Goal: Information Seeking & Learning: Understand process/instructions

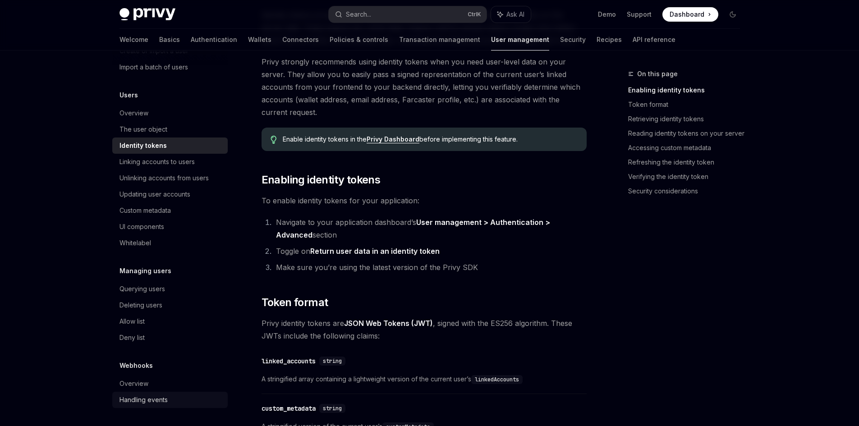
scroll to position [135, 0]
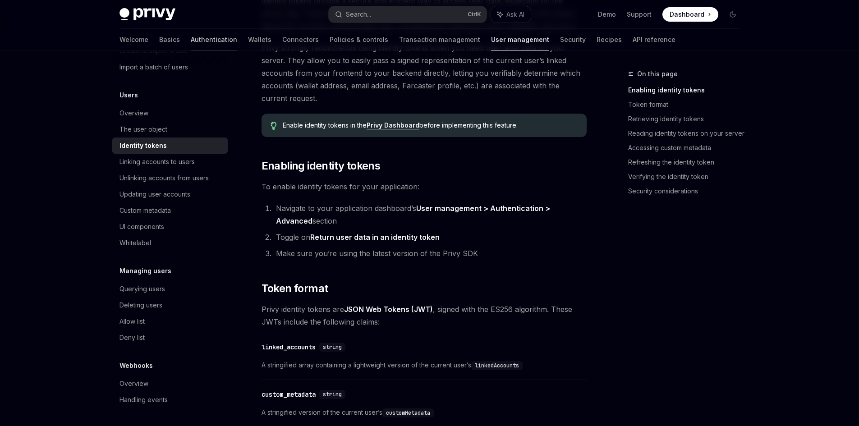
click at [191, 35] on link "Authentication" at bounding box center [214, 40] width 46 height 22
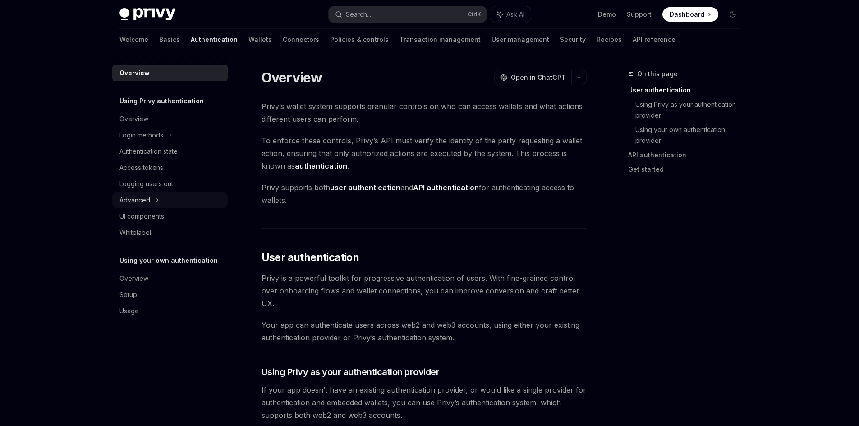
drag, startPoint x: 155, startPoint y: 201, endPoint x: 159, endPoint y: 200, distance: 4.5
click at [154, 201] on div "Advanced" at bounding box center [169, 200] width 115 height 16
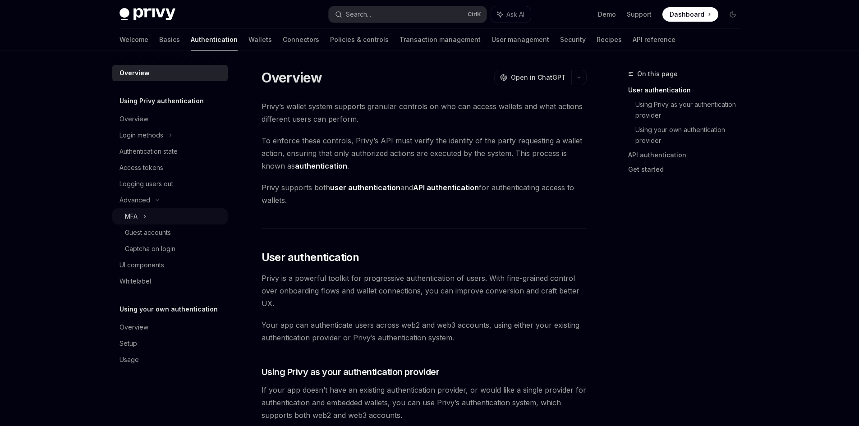
click at [174, 218] on div "MFA" at bounding box center [169, 216] width 115 height 16
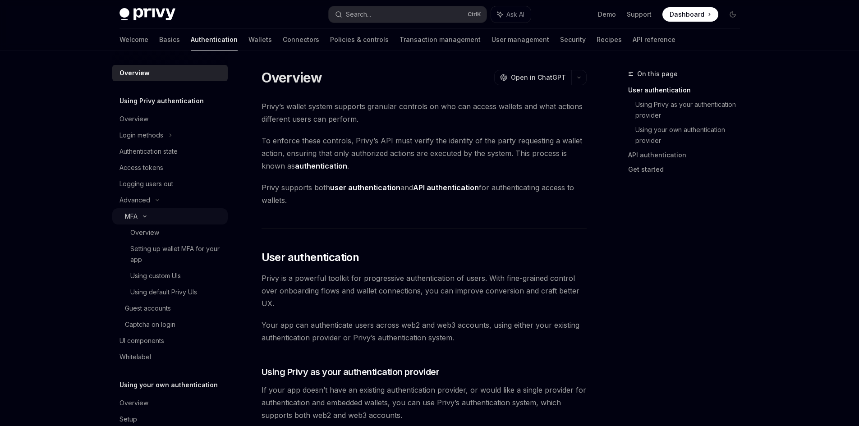
click at [174, 218] on div "MFA" at bounding box center [169, 216] width 115 height 16
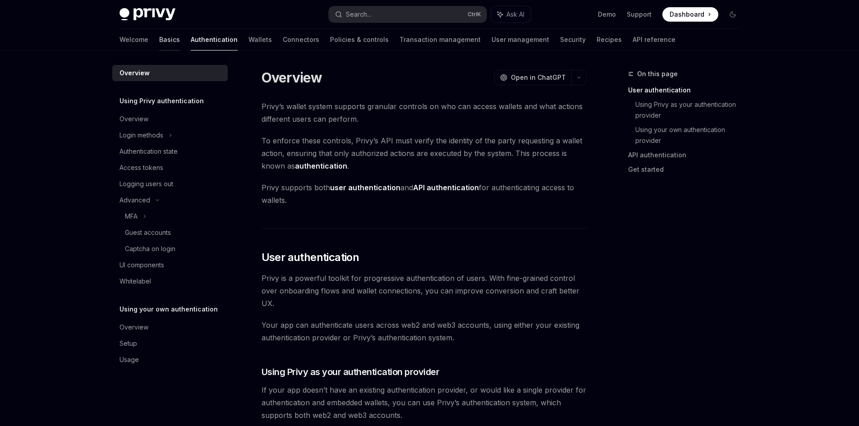
click at [159, 41] on link "Basics" at bounding box center [169, 40] width 21 height 22
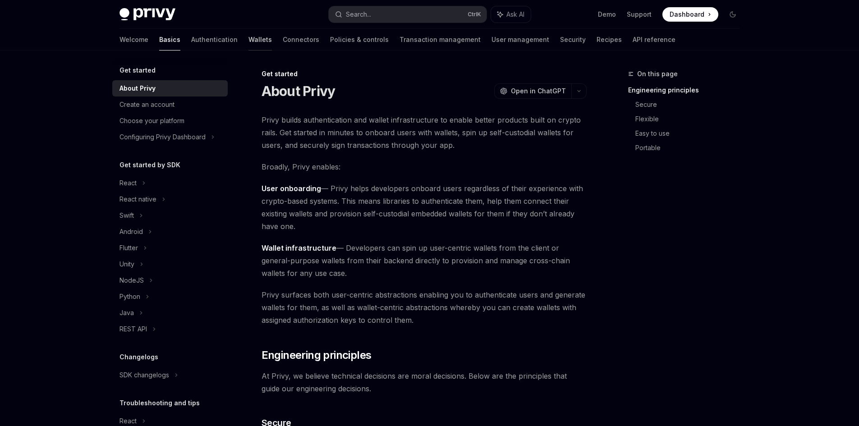
click at [248, 44] on link "Wallets" at bounding box center [259, 40] width 23 height 22
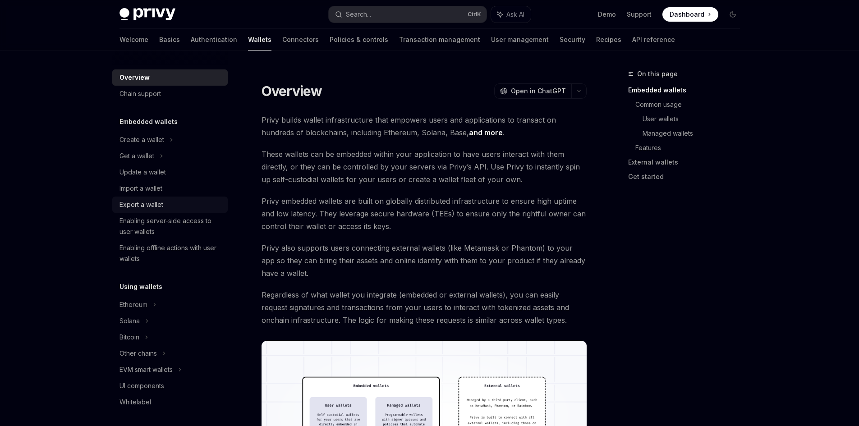
click at [179, 203] on div "Export a wallet" at bounding box center [170, 204] width 103 height 11
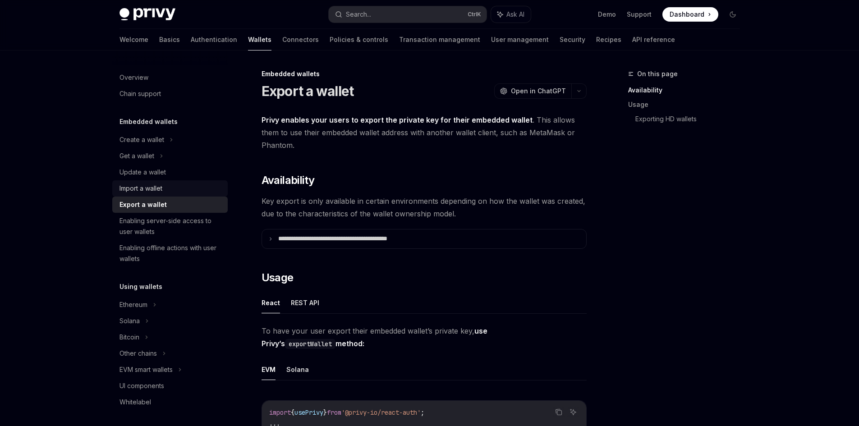
click at [183, 191] on div "Import a wallet" at bounding box center [170, 188] width 103 height 11
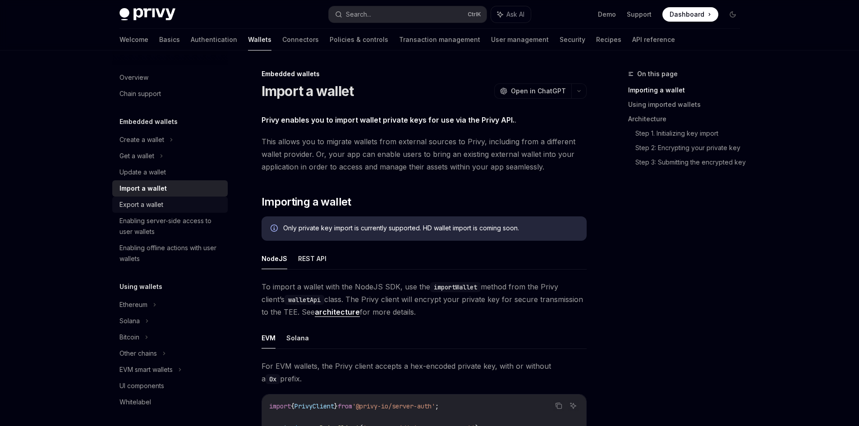
click at [186, 207] on div "Export a wallet" at bounding box center [170, 204] width 103 height 11
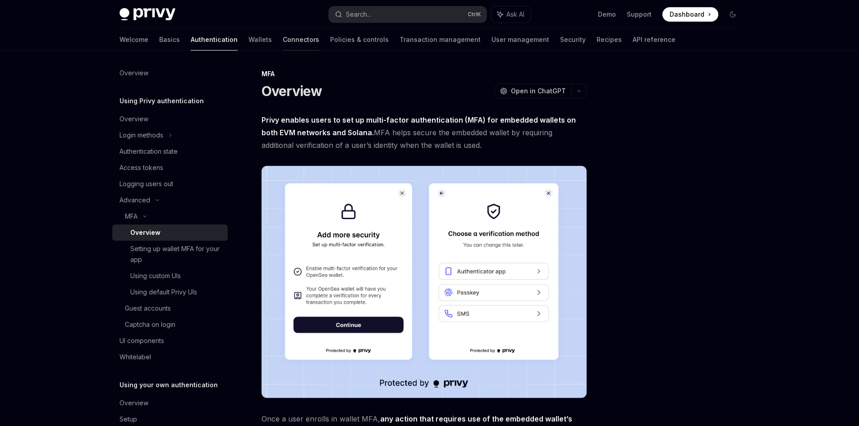
click at [283, 39] on link "Connectors" at bounding box center [301, 40] width 37 height 22
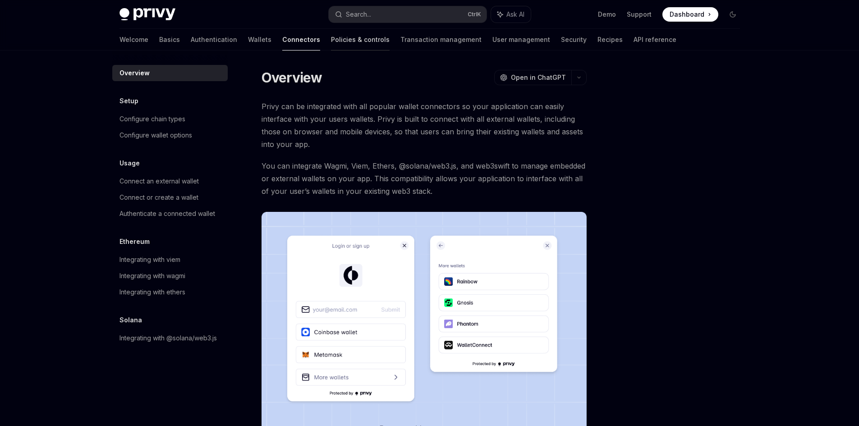
click at [331, 39] on link "Policies & controls" at bounding box center [360, 40] width 59 height 22
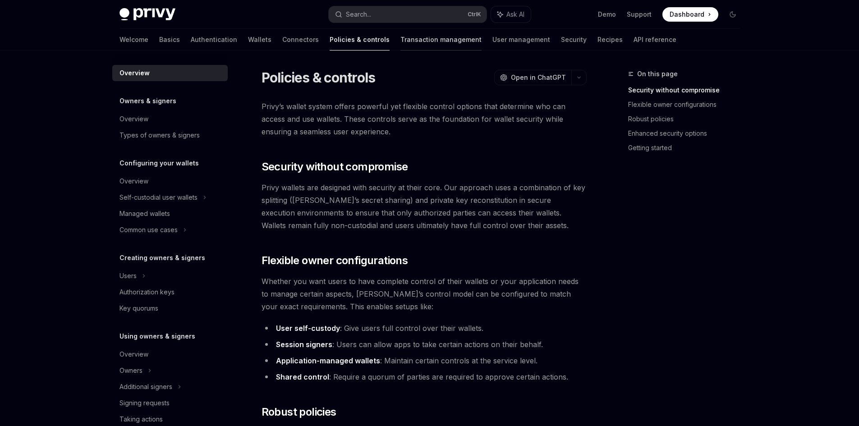
click at [400, 41] on link "Transaction management" at bounding box center [440, 40] width 81 height 22
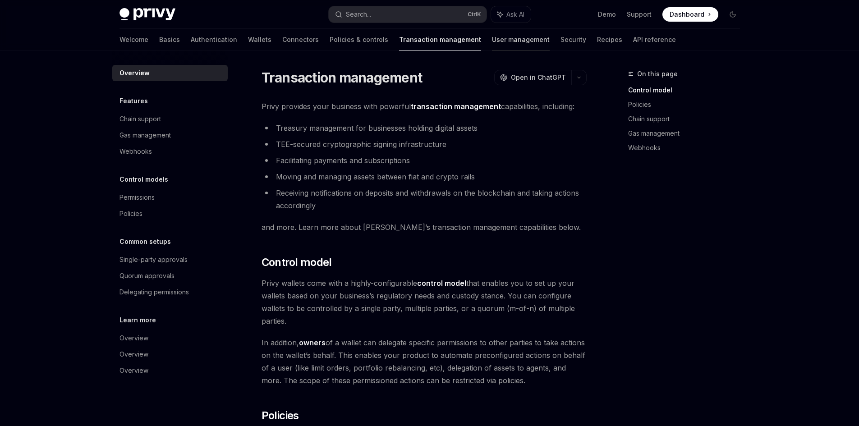
click at [492, 42] on link "User management" at bounding box center [521, 40] width 58 height 22
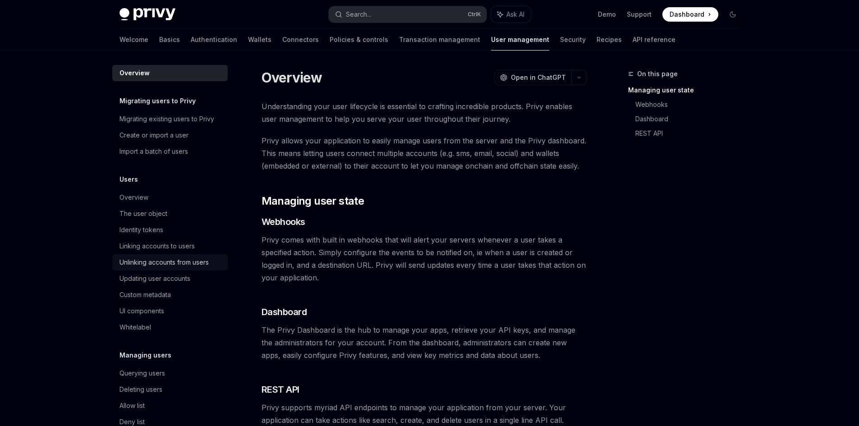
click at [175, 263] on div "Unlinking accounts from users" at bounding box center [163, 262] width 89 height 11
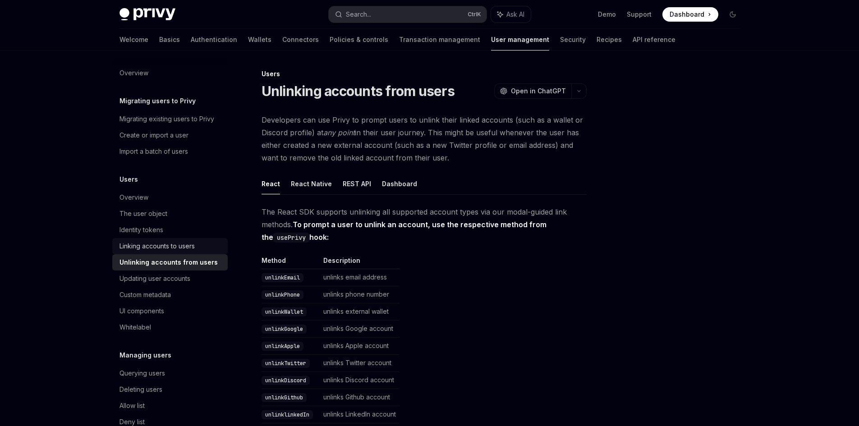
click at [174, 252] on link "Linking accounts to users" at bounding box center [169, 246] width 115 height 16
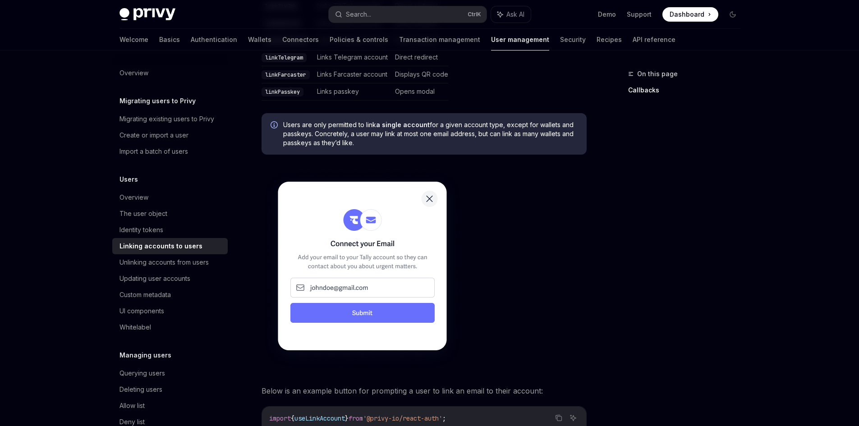
scroll to position [541, 0]
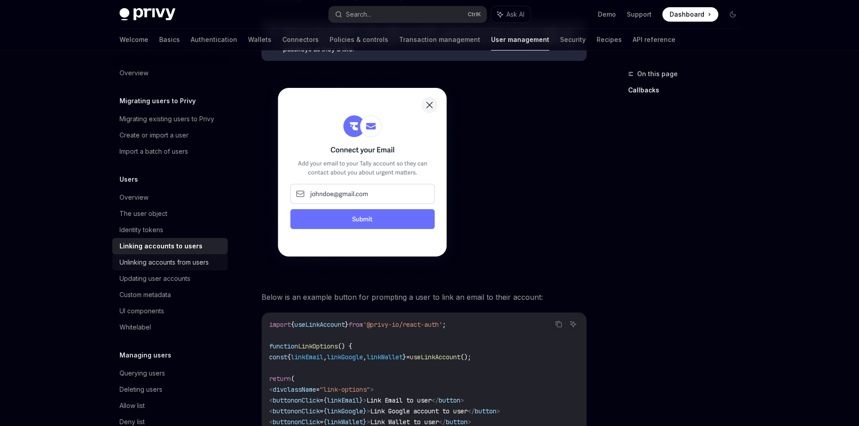
click at [168, 267] on div "Unlinking accounts from users" at bounding box center [163, 262] width 89 height 11
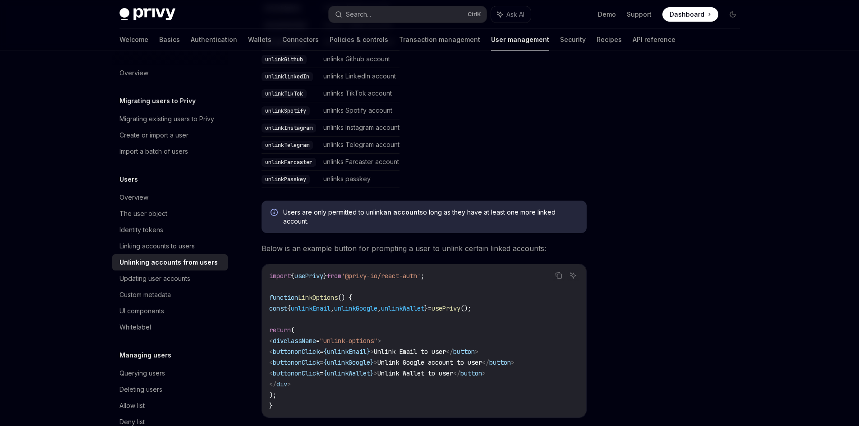
scroll to position [361, 0]
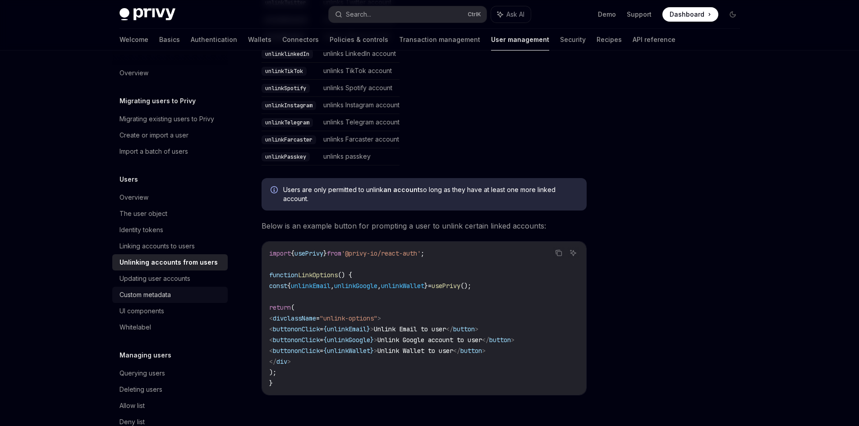
click at [166, 296] on div "Custom metadata" at bounding box center [144, 294] width 51 height 11
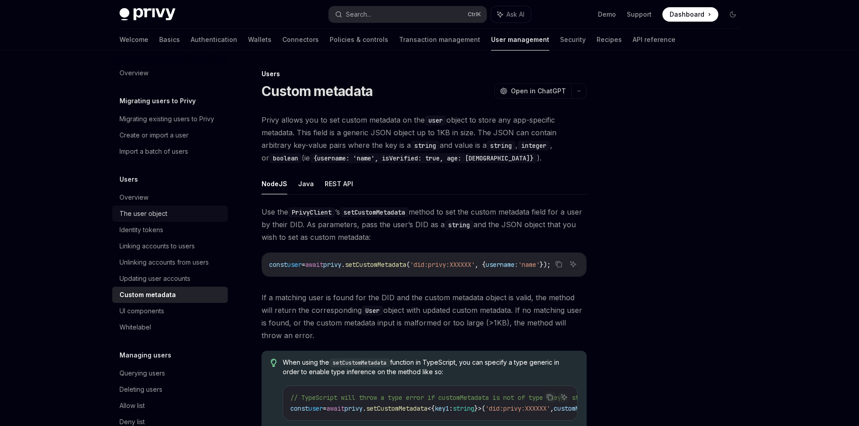
click at [175, 213] on div "The user object" at bounding box center [170, 213] width 103 height 11
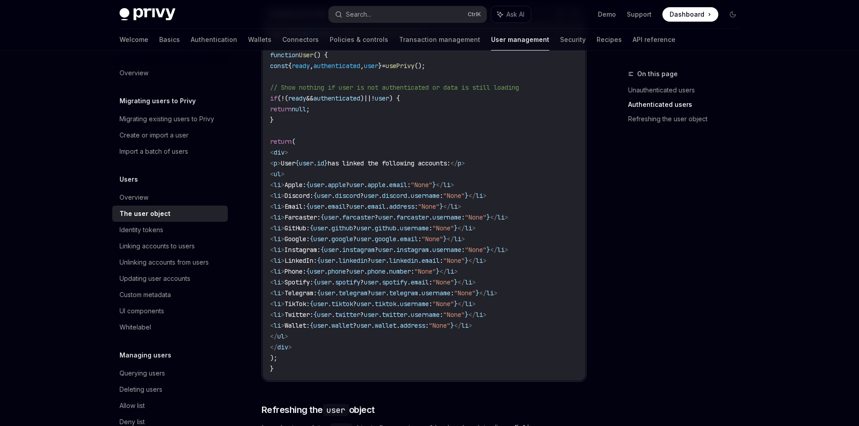
scroll to position [857, 0]
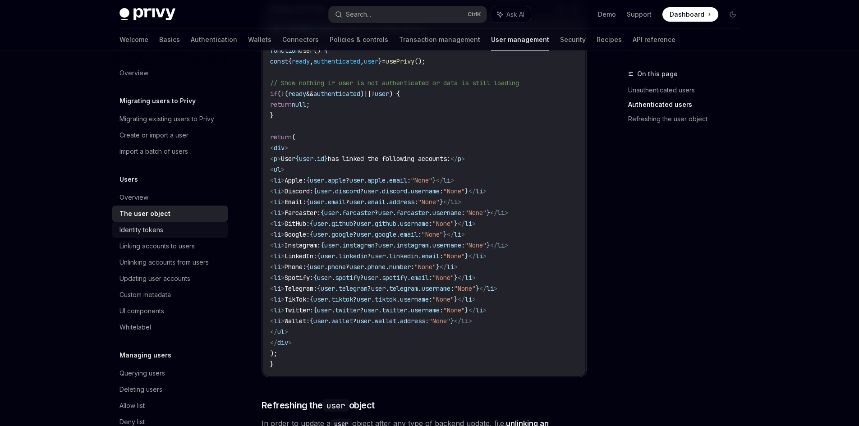
click at [160, 231] on div "Identity tokens" at bounding box center [141, 230] width 44 height 11
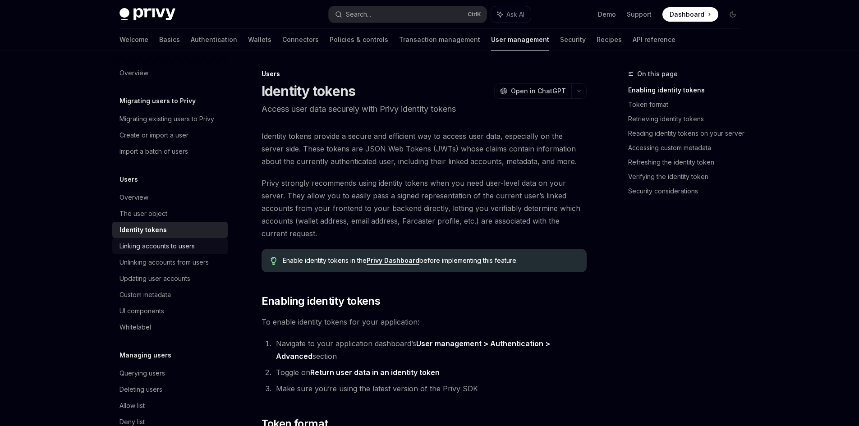
click at [164, 246] on div "Linking accounts to users" at bounding box center [156, 246] width 75 height 11
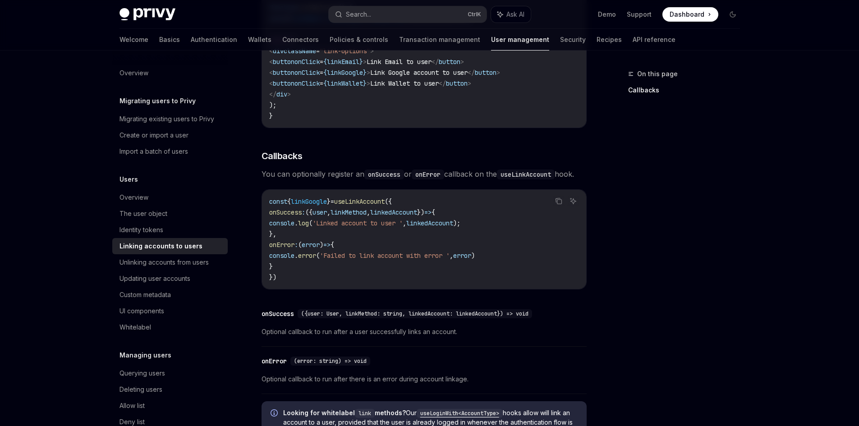
scroll to position [902, 0]
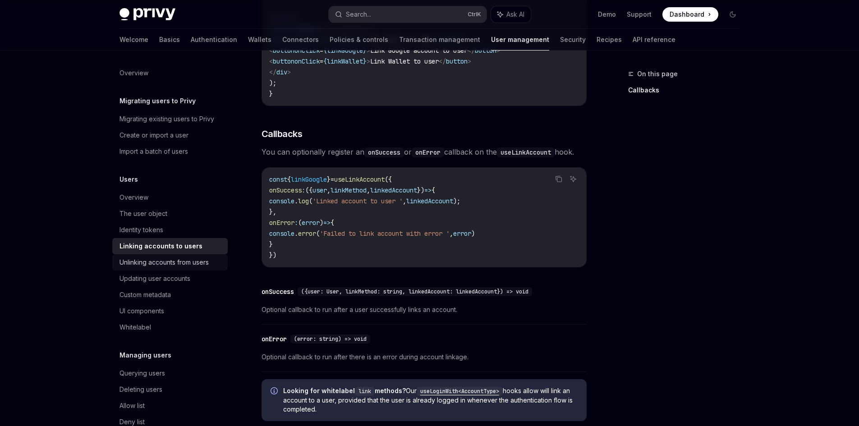
click at [191, 266] on div "Unlinking accounts from users" at bounding box center [163, 262] width 89 height 11
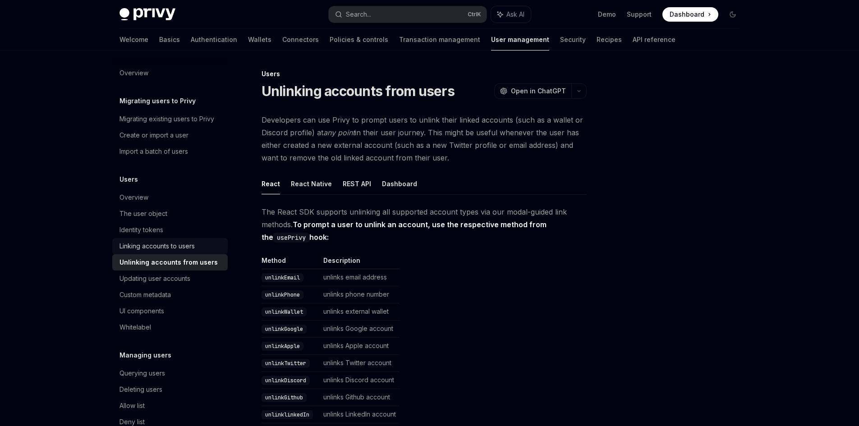
click at [193, 250] on div "Linking accounts to users" at bounding box center [156, 246] width 75 height 11
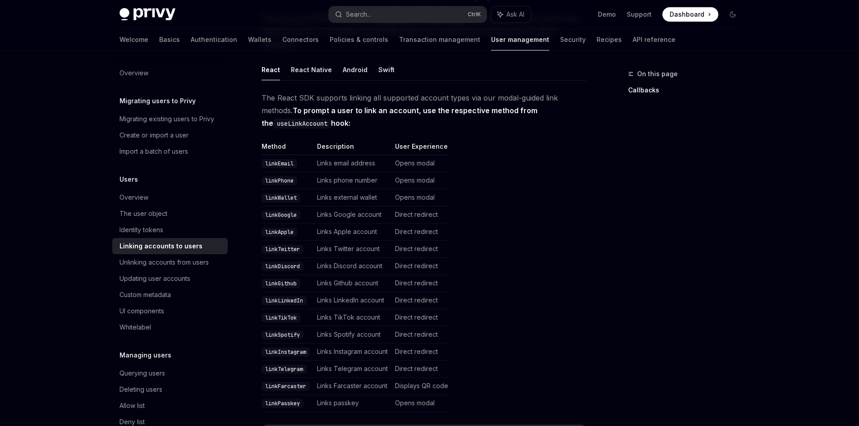
scroll to position [316, 0]
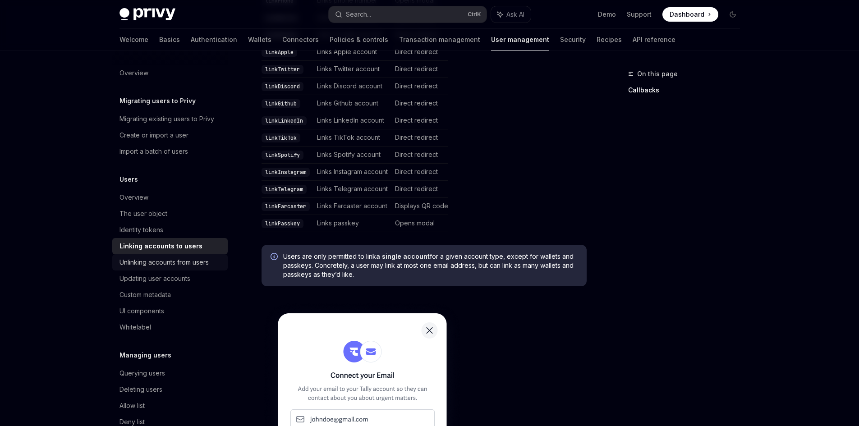
click at [163, 266] on div "Unlinking accounts from users" at bounding box center [163, 262] width 89 height 11
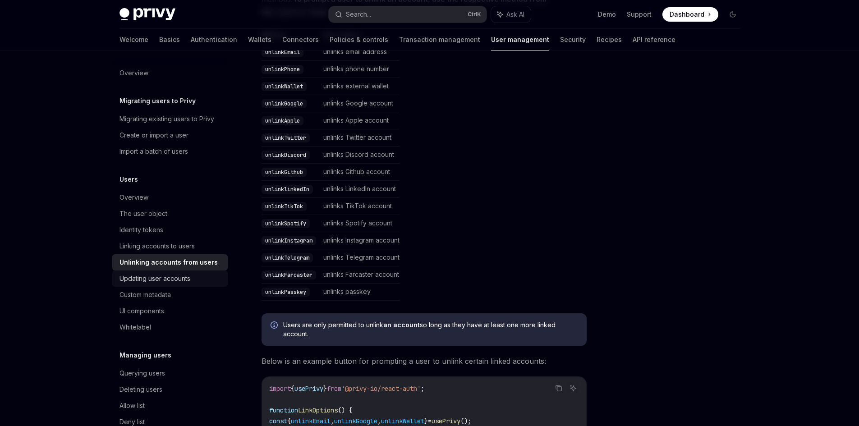
scroll to position [45, 0]
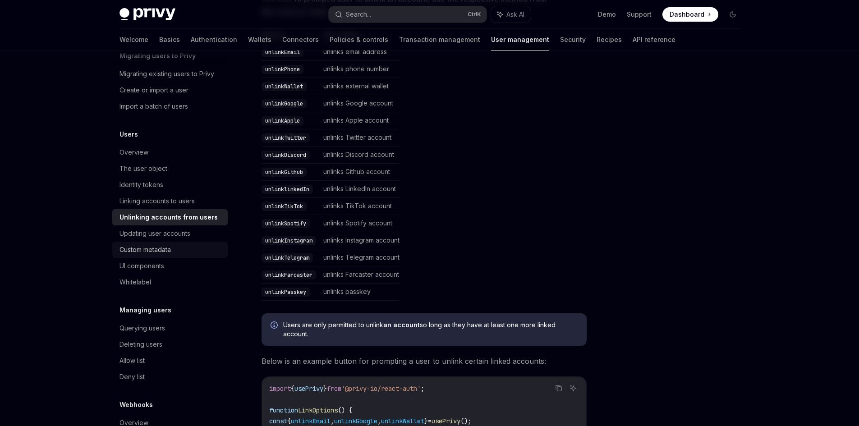
click at [169, 252] on div "Custom metadata" at bounding box center [144, 249] width 51 height 11
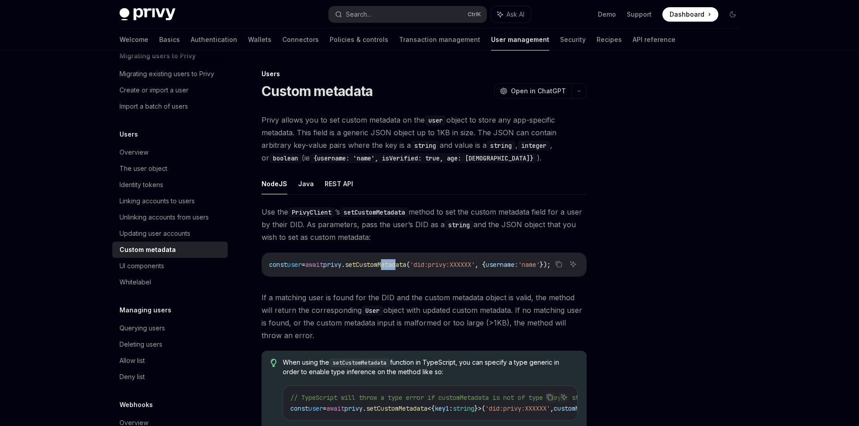
drag, startPoint x: 402, startPoint y: 276, endPoint x: 416, endPoint y: 275, distance: 14.4
click at [416, 275] on div "const user = await privy . setCustomMetadata ( 'did:privy:XXXXXX' , { username:…" at bounding box center [424, 264] width 324 height 23
click at [381, 264] on span "setCustomMetadata" at bounding box center [375, 265] width 61 height 8
click at [413, 288] on div "Use the PrivyClient ’s setCustomMetadata method to set the custom metadata fiel…" at bounding box center [424, 328] width 325 height 244
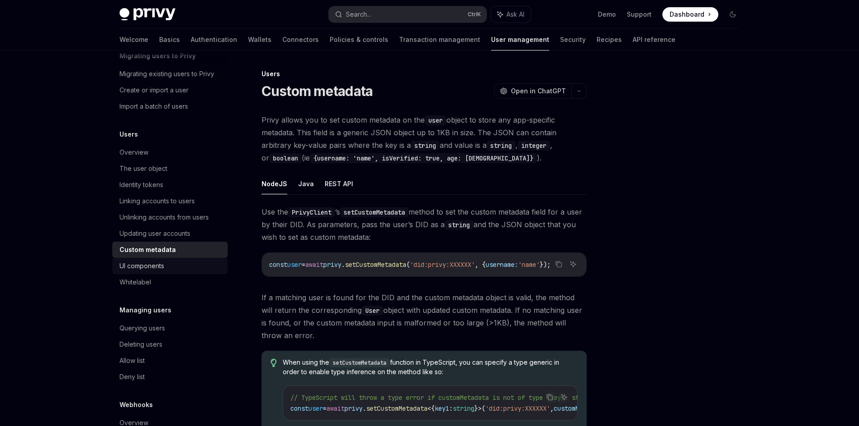
click at [173, 267] on div "UI components" at bounding box center [170, 266] width 103 height 11
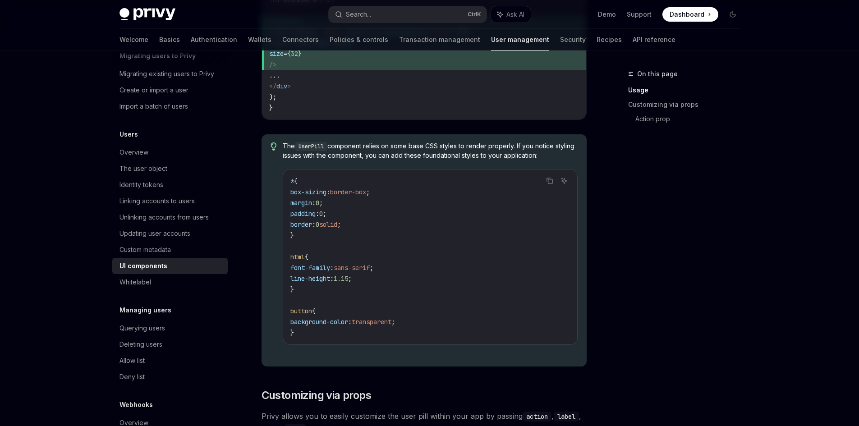
scroll to position [992, 0]
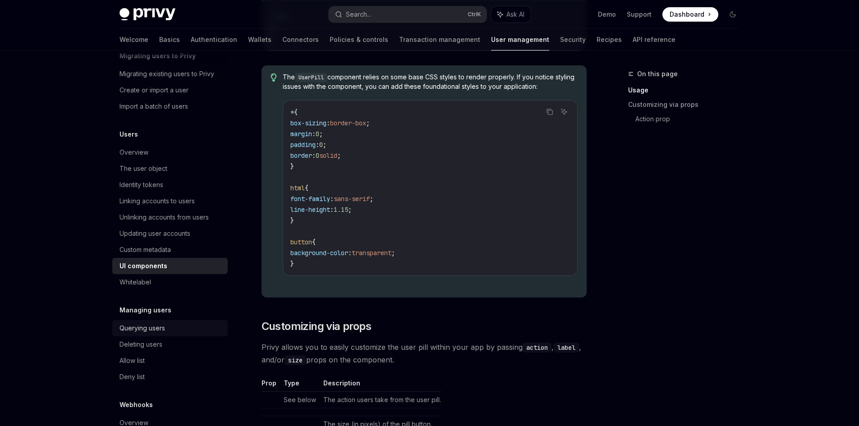
click at [174, 331] on div "Querying users" at bounding box center [170, 328] width 103 height 11
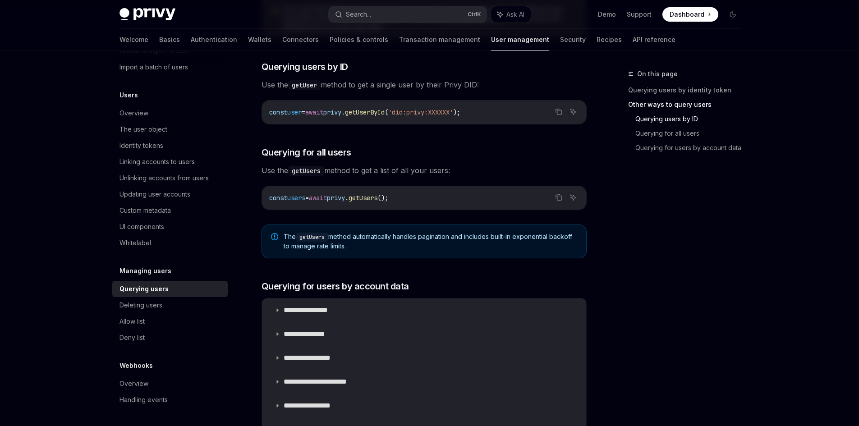
scroll to position [361, 0]
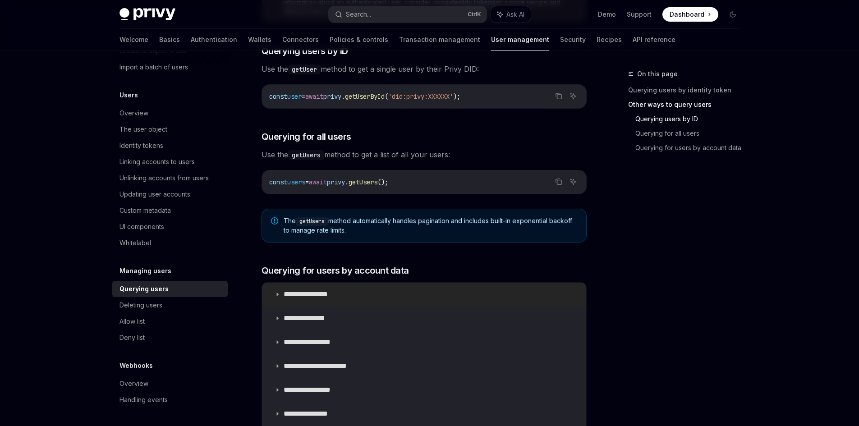
click at [353, 292] on summary "**********" at bounding box center [424, 294] width 324 height 23
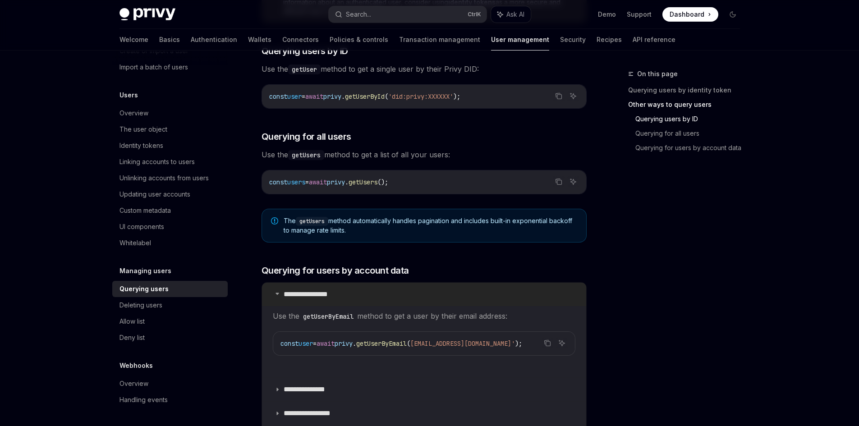
click at [362, 290] on summary "**********" at bounding box center [424, 294] width 324 height 23
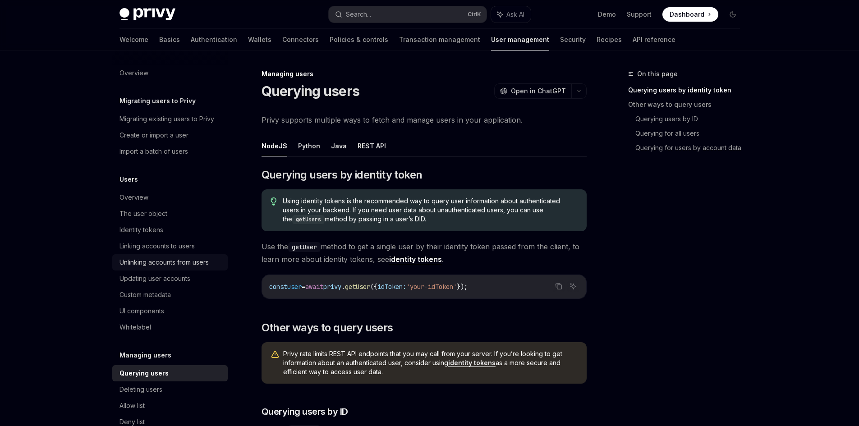
drag, startPoint x: 158, startPoint y: 261, endPoint x: 166, endPoint y: 260, distance: 8.7
click at [158, 261] on div "Unlinking accounts from users" at bounding box center [163, 262] width 89 height 11
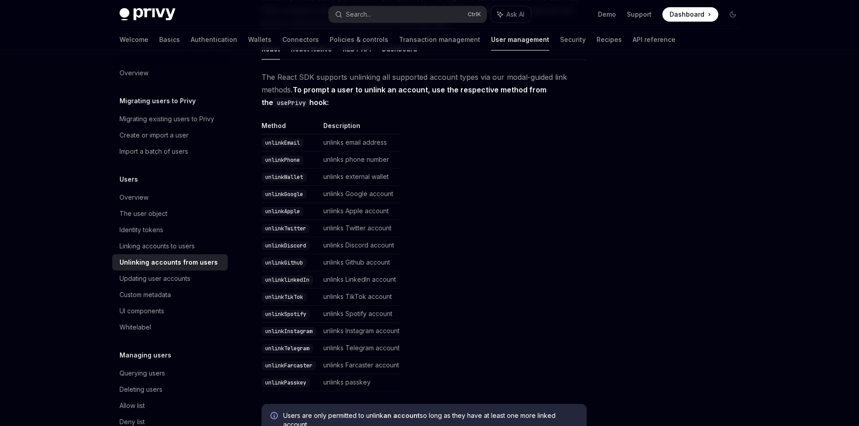
scroll to position [135, 0]
click at [295, 174] on code "unlinkWallet" at bounding box center [284, 176] width 45 height 9
drag, startPoint x: 295, startPoint y: 174, endPoint x: 296, endPoint y: 179, distance: 5.1
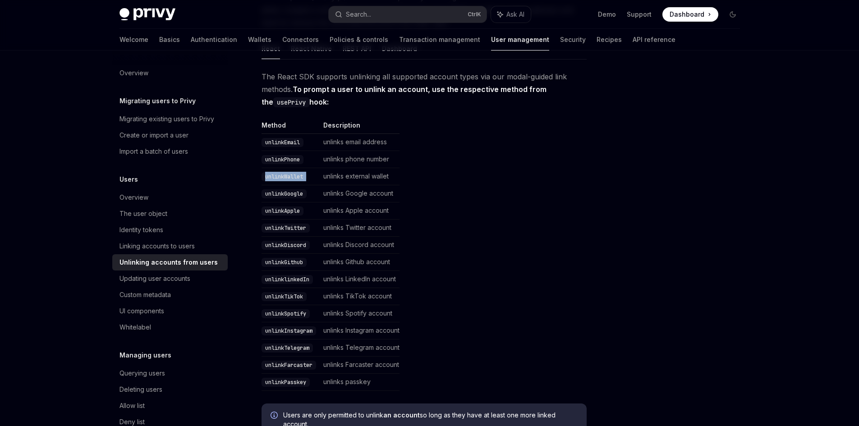
click at [296, 179] on code "unlinkWallet" at bounding box center [284, 176] width 45 height 9
click at [289, 177] on code "unlinkWallet" at bounding box center [284, 176] width 45 height 9
click at [349, 185] on td "unlinks Google account" at bounding box center [360, 193] width 80 height 17
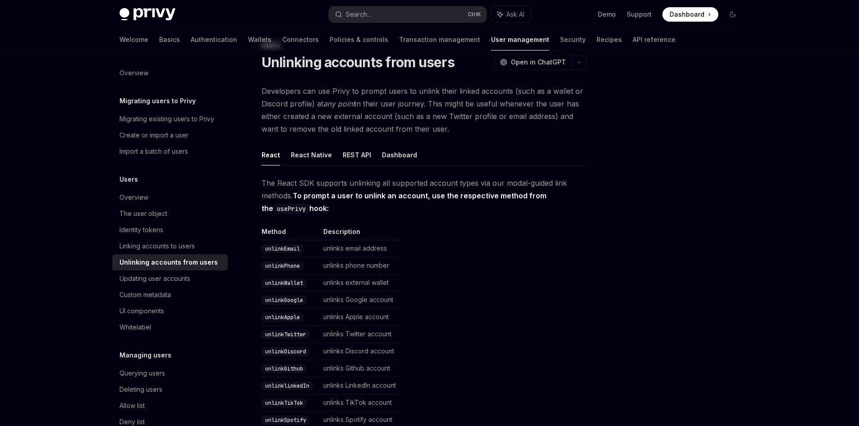
scroll to position [45, 0]
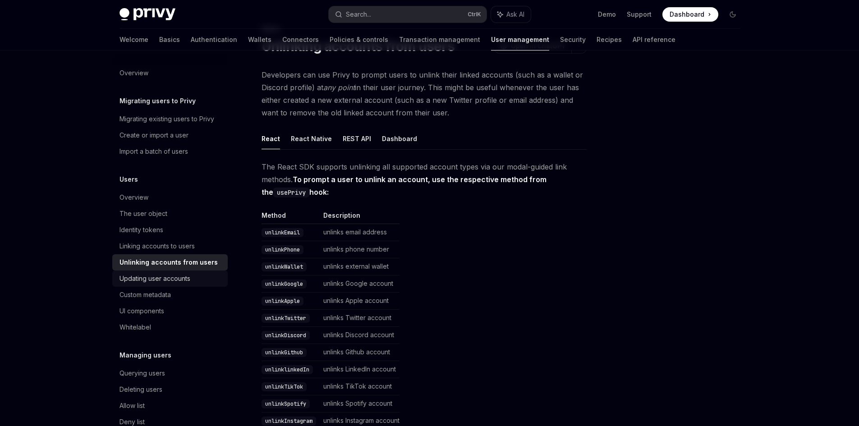
click at [176, 284] on link "Updating user accounts" at bounding box center [169, 279] width 115 height 16
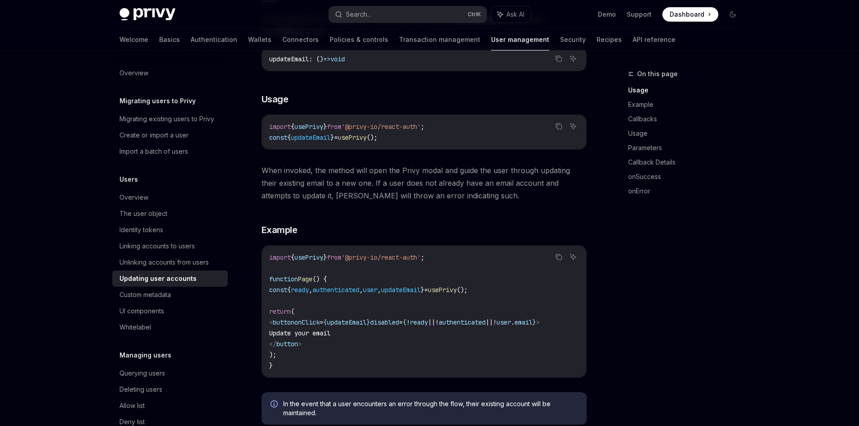
scroll to position [180, 0]
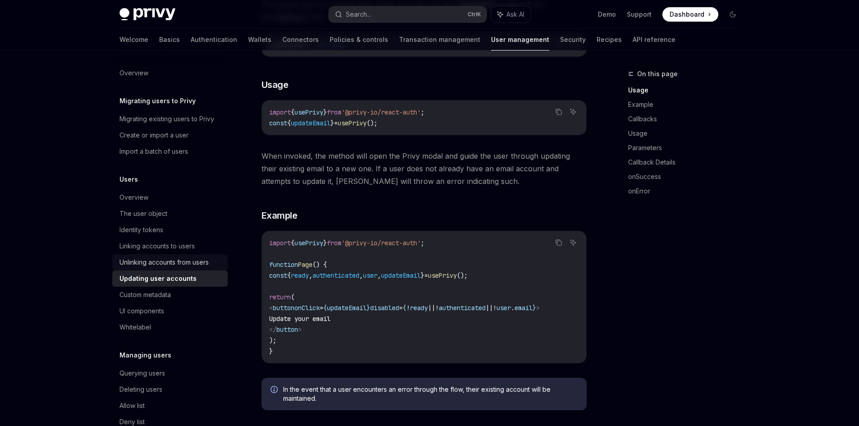
click at [165, 260] on div "Unlinking accounts from users" at bounding box center [163, 262] width 89 height 11
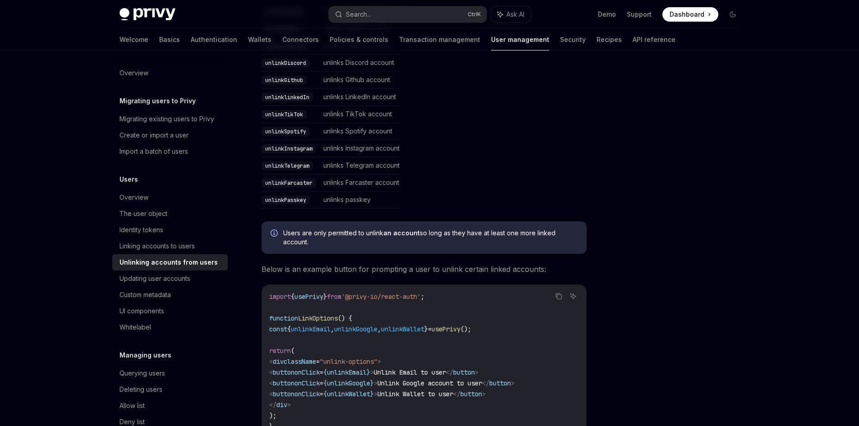
scroll to position [361, 0]
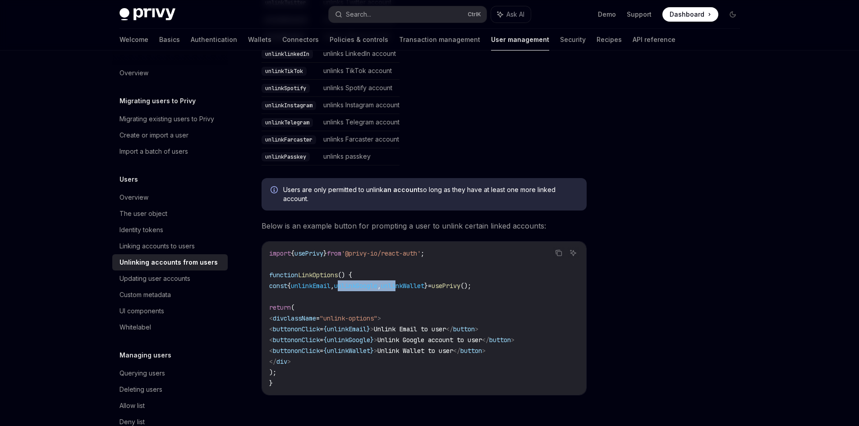
drag, startPoint x: 349, startPoint y: 289, endPoint x: 414, endPoint y: 285, distance: 65.0
click at [414, 285] on span "const { unlinkEmail , unlinkGoogle , unlinkWallet } = usePrivy ();" at bounding box center [370, 286] width 202 height 8
click at [414, 285] on span "unlinkWallet" at bounding box center [402, 286] width 43 height 8
click at [161, 248] on div "Linking accounts to users" at bounding box center [156, 246] width 75 height 11
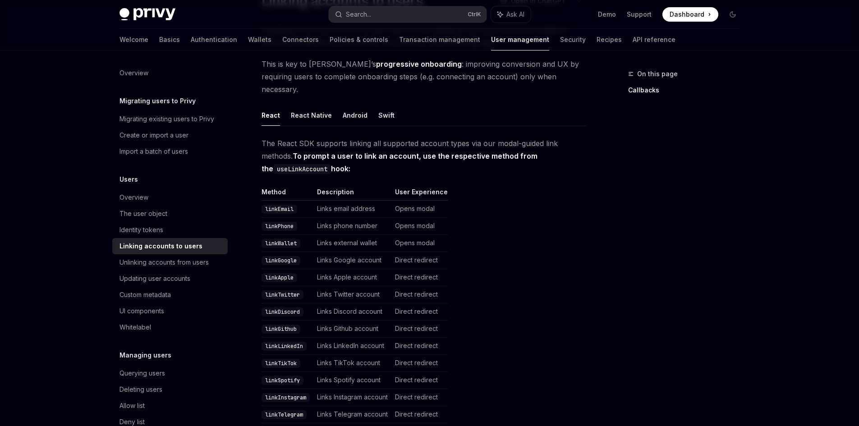
scroll to position [180, 0]
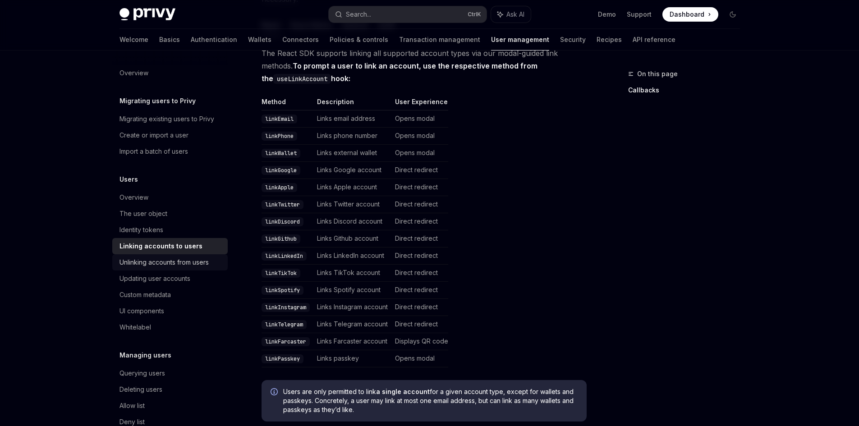
click at [170, 267] on div "Unlinking accounts from users" at bounding box center [163, 262] width 89 height 11
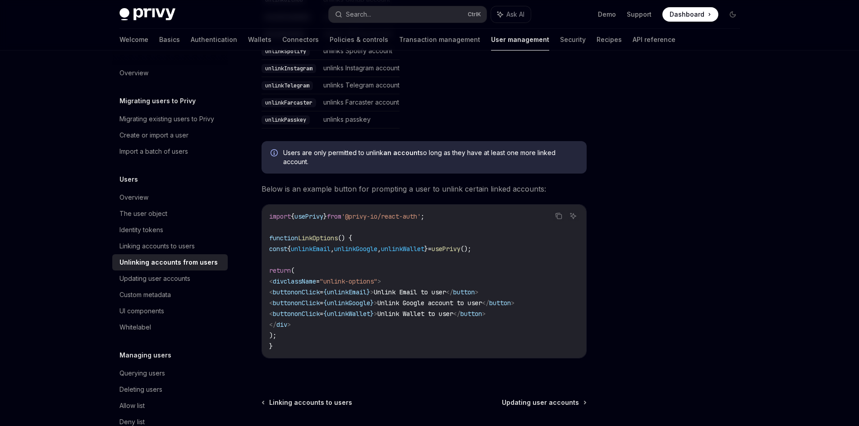
scroll to position [478, 0]
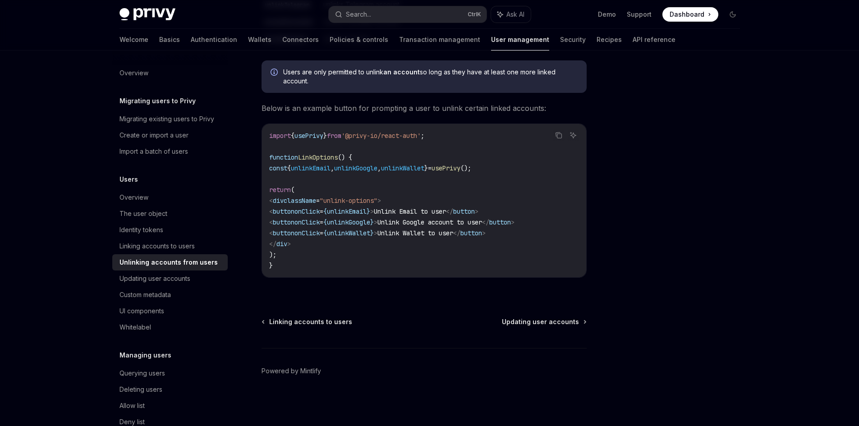
click at [360, 234] on span "unlinkWallet" at bounding box center [348, 233] width 43 height 8
copy span "unlinkWallet"
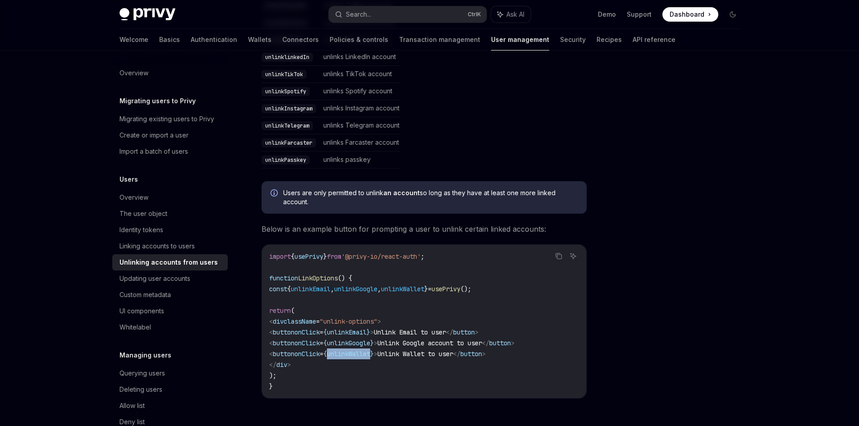
scroll to position [343, 0]
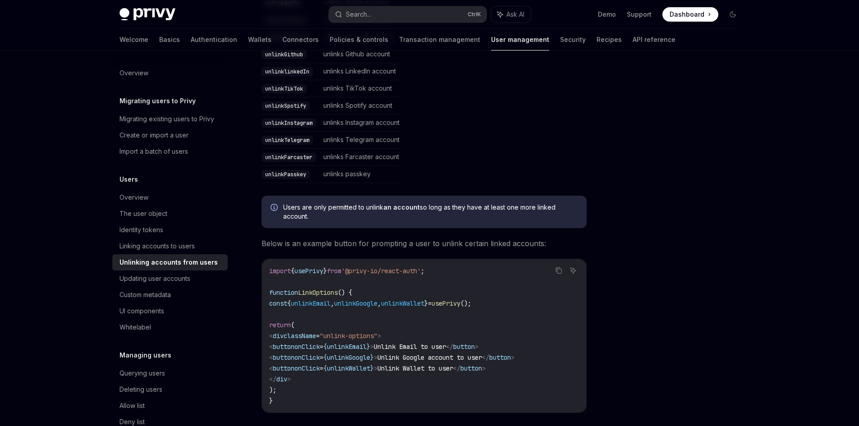
click at [377, 301] on span "unlinkGoogle" at bounding box center [355, 303] width 43 height 8
copy code "const { unlinkEmail , unlinkGoogle , unlinkWallet } = usePrivy ();"
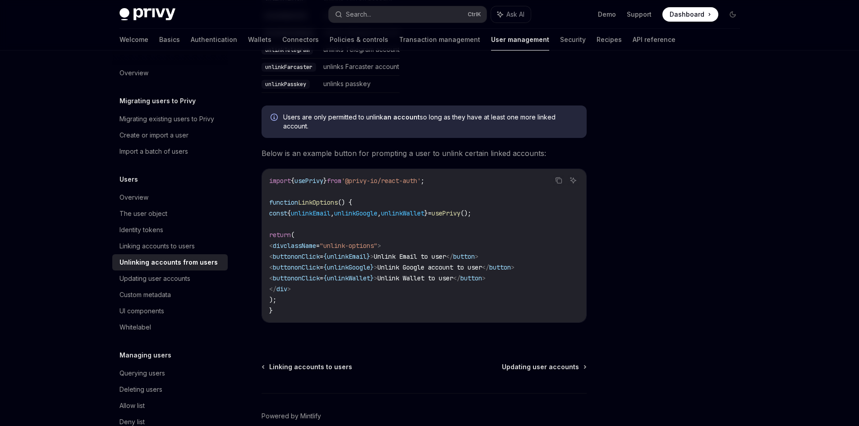
click at [430, 299] on code "import { usePrivy } from '@privy-io/react-auth' ; function LinkOptions () { con…" at bounding box center [424, 245] width 310 height 141
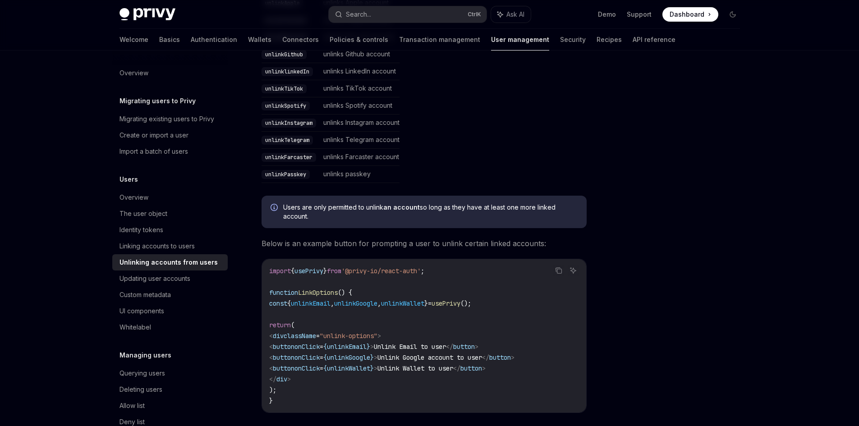
drag, startPoint x: 354, startPoint y: 208, endPoint x: 469, endPoint y: 212, distance: 114.6
click at [469, 212] on span "Users are only permitted to unlink an account so long as they have at least one…" at bounding box center [430, 212] width 294 height 18
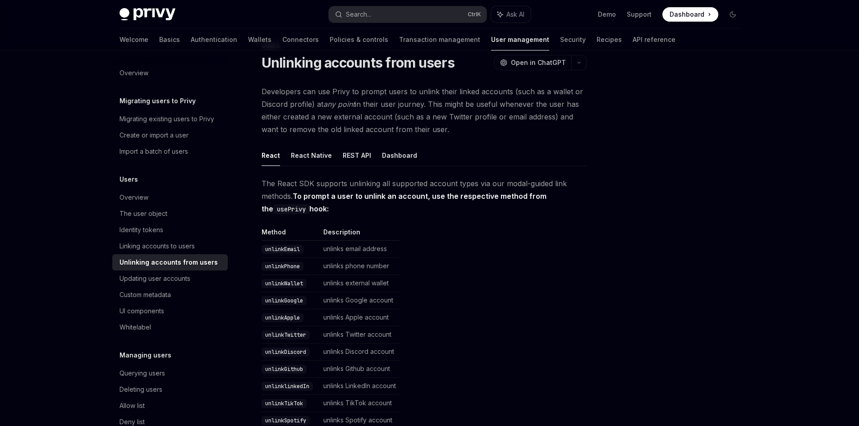
scroll to position [28, 0]
drag, startPoint x: 328, startPoint y: 197, endPoint x: 435, endPoint y: 208, distance: 107.0
click at [435, 208] on span "The React SDK supports unlinking all supported account types via our modal-guid…" at bounding box center [424, 197] width 325 height 38
click at [319, 161] on button "React Native" at bounding box center [311, 156] width 41 height 21
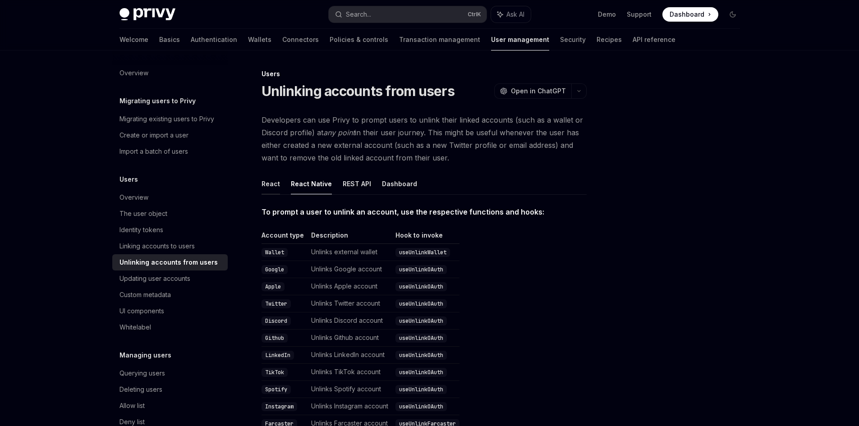
click at [277, 178] on button "React" at bounding box center [271, 183] width 18 height 21
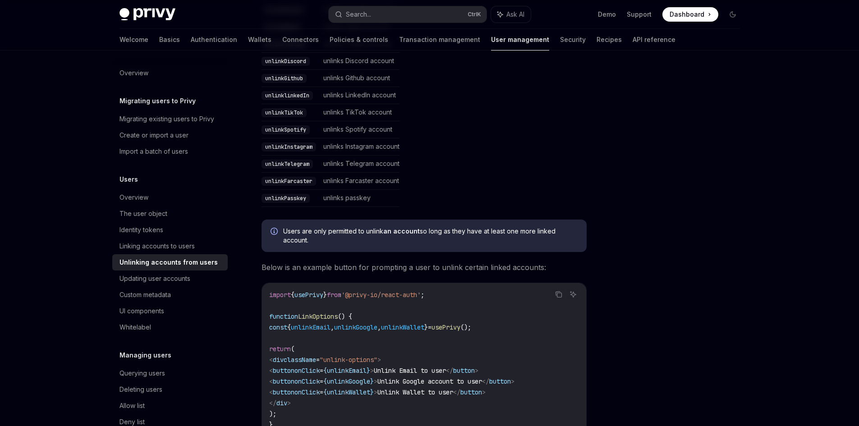
scroll to position [406, 0]
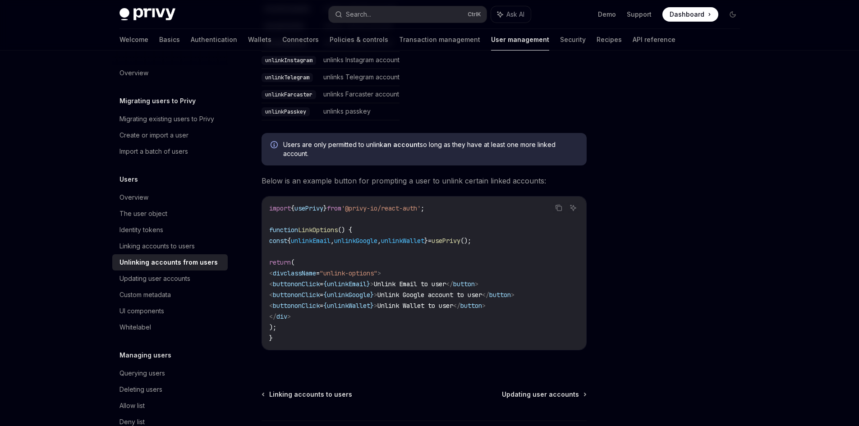
click at [324, 242] on span "unlinkEmail" at bounding box center [311, 241] width 40 height 8
click at [323, 243] on span "unlinkEmail" at bounding box center [311, 241] width 40 height 8
click at [408, 242] on span "unlinkWallet" at bounding box center [402, 241] width 43 height 8
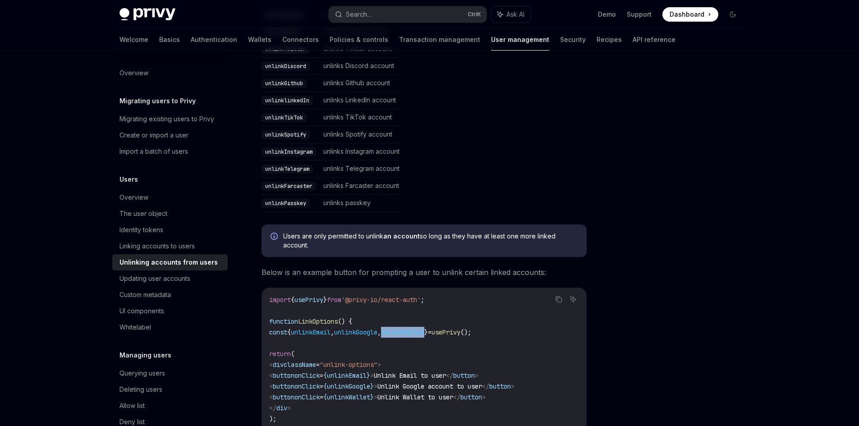
scroll to position [298, 0]
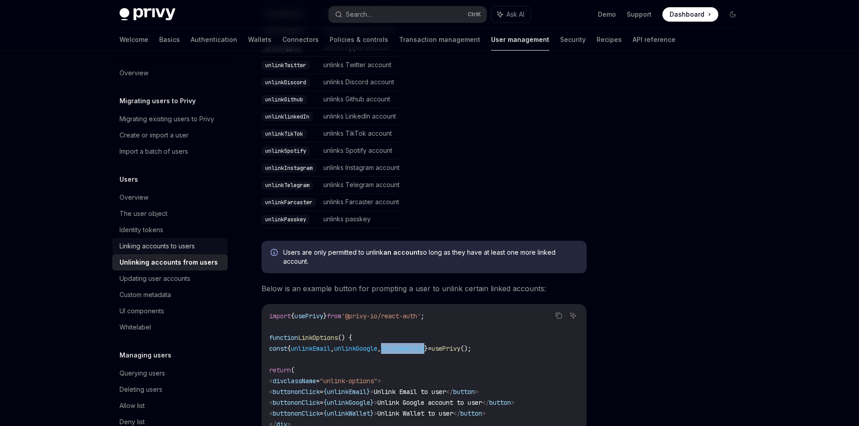
click at [148, 251] on div "Linking accounts to users" at bounding box center [156, 246] width 75 height 11
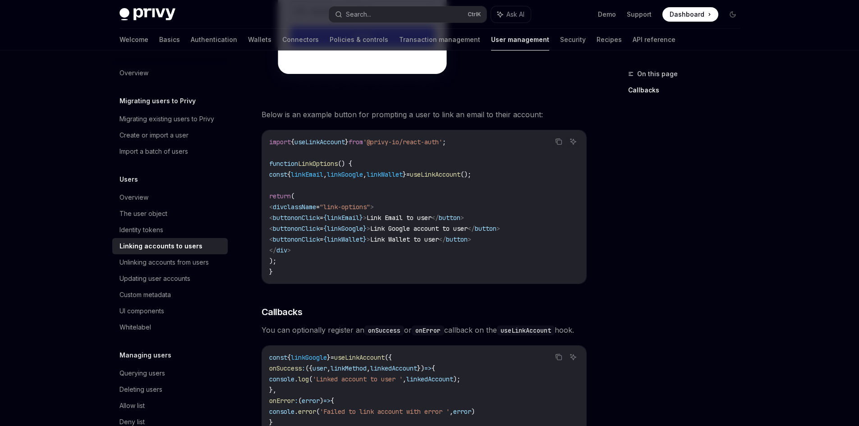
scroll to position [721, 0]
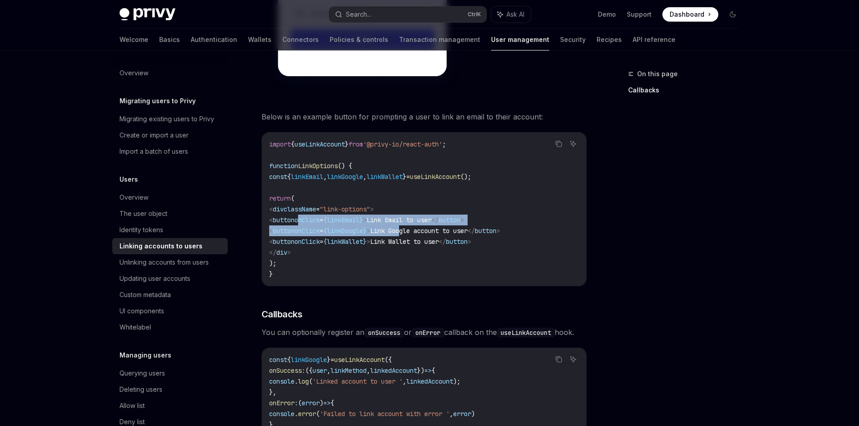
drag, startPoint x: 346, startPoint y: 207, endPoint x: 455, endPoint y: 219, distance: 109.4
click at [455, 219] on code "import { useLinkAccount } from '@privy-io/react-auth' ; function LinkOptions ()…" at bounding box center [424, 209] width 310 height 141
click at [455, 227] on span "Link Google account to user" at bounding box center [418, 231] width 97 height 8
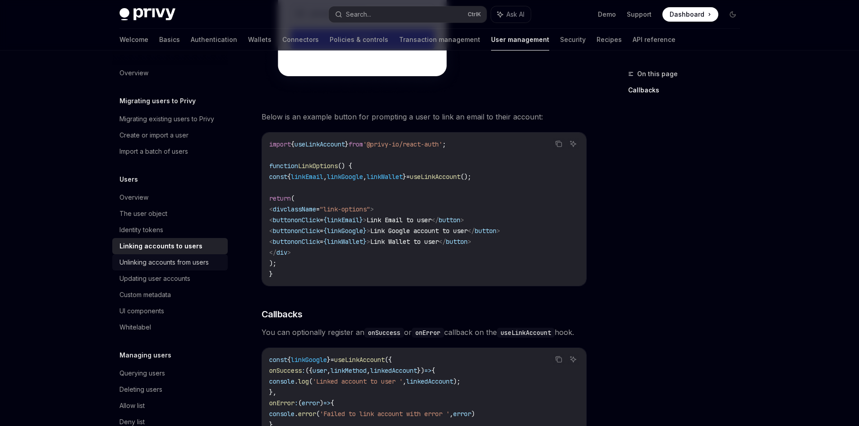
click at [150, 264] on div "Unlinking accounts from users" at bounding box center [163, 262] width 89 height 11
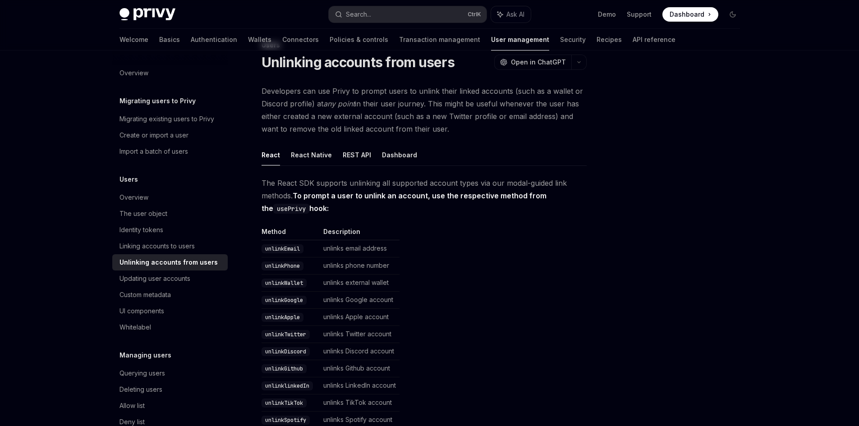
scroll to position [45, 0]
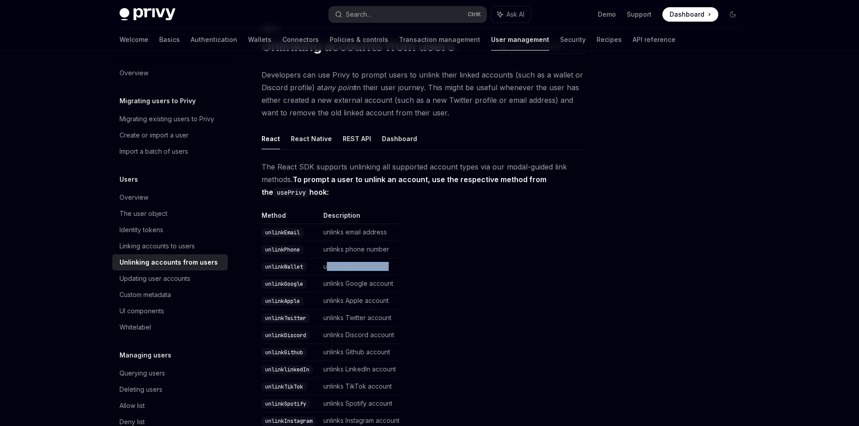
drag, startPoint x: 329, startPoint y: 266, endPoint x: 402, endPoint y: 263, distance: 73.1
click at [400, 263] on td "unlinks external wallet" at bounding box center [360, 266] width 80 height 17
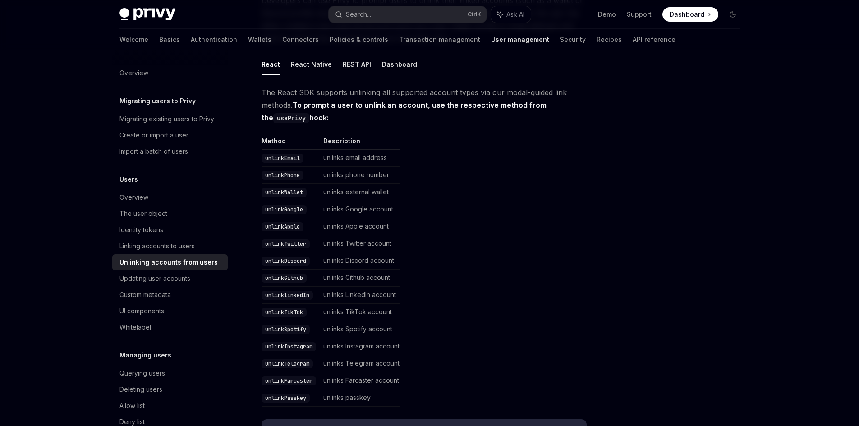
scroll to position [135, 0]
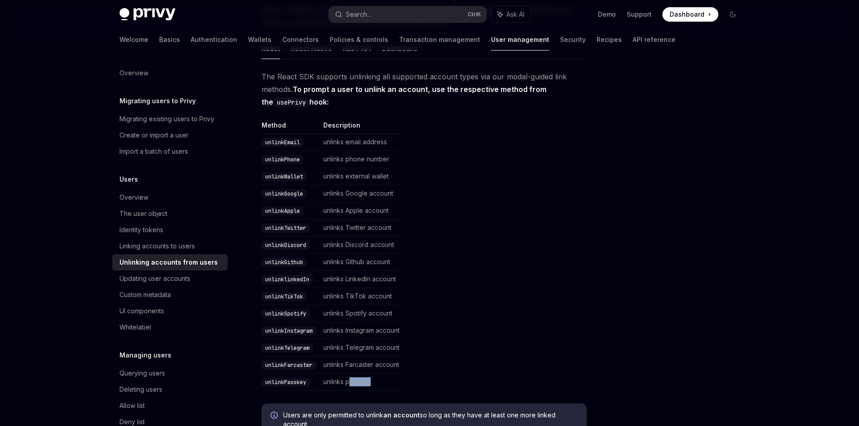
drag, startPoint x: 352, startPoint y: 382, endPoint x: 372, endPoint y: 382, distance: 19.4
click at [372, 382] on td "unlinks passkey" at bounding box center [360, 382] width 80 height 17
drag, startPoint x: 379, startPoint y: 179, endPoint x: 390, endPoint y: 179, distance: 10.4
click at [390, 179] on td "unlinks external wallet" at bounding box center [360, 176] width 80 height 17
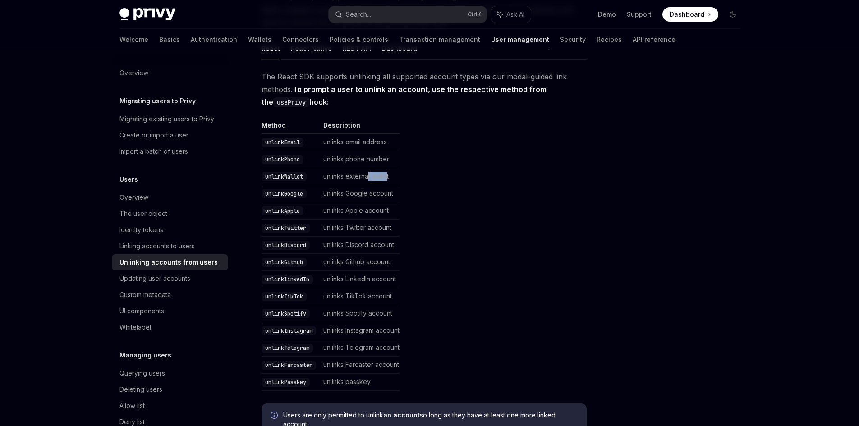
click at [390, 179] on td "unlinks external wallet" at bounding box center [360, 176] width 80 height 17
drag, startPoint x: 397, startPoint y: 178, endPoint x: 331, endPoint y: 176, distance: 66.3
click at [331, 176] on td "unlinks external wallet" at bounding box center [360, 176] width 80 height 17
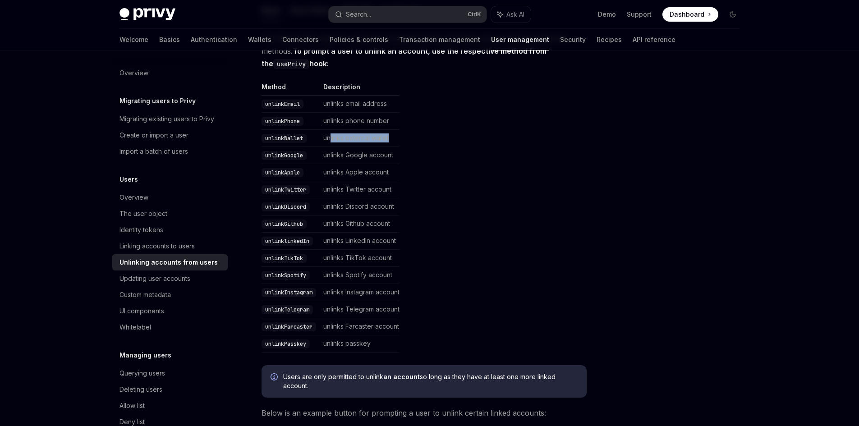
scroll to position [225, 0]
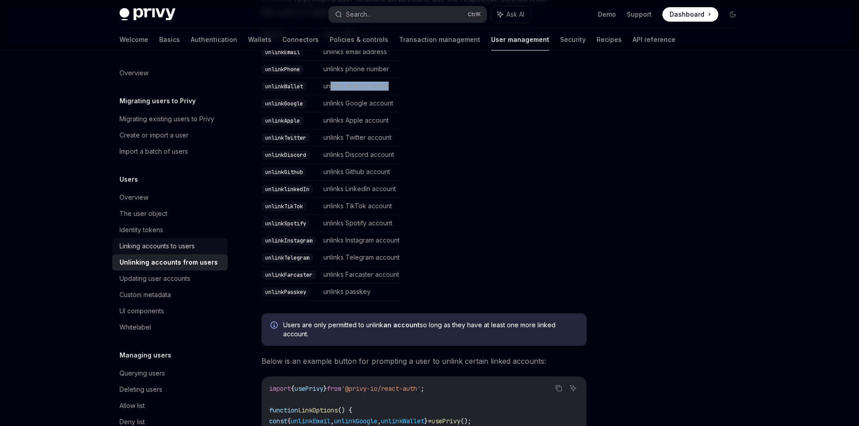
click at [142, 247] on div "Linking accounts to users" at bounding box center [156, 246] width 75 height 11
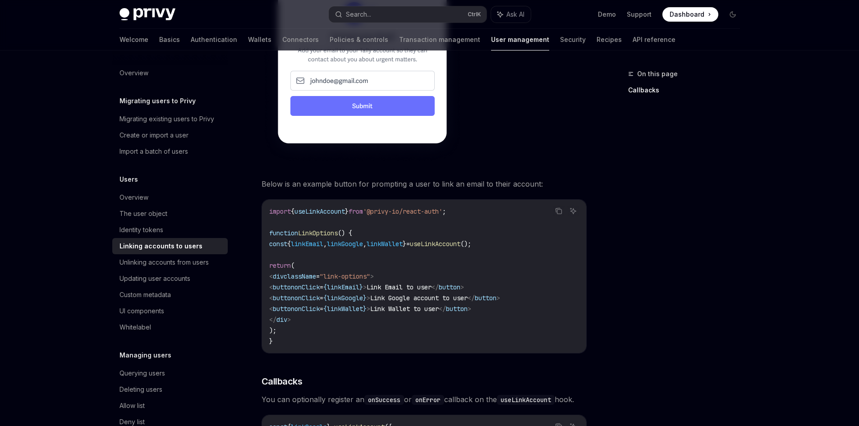
scroll to position [721, 0]
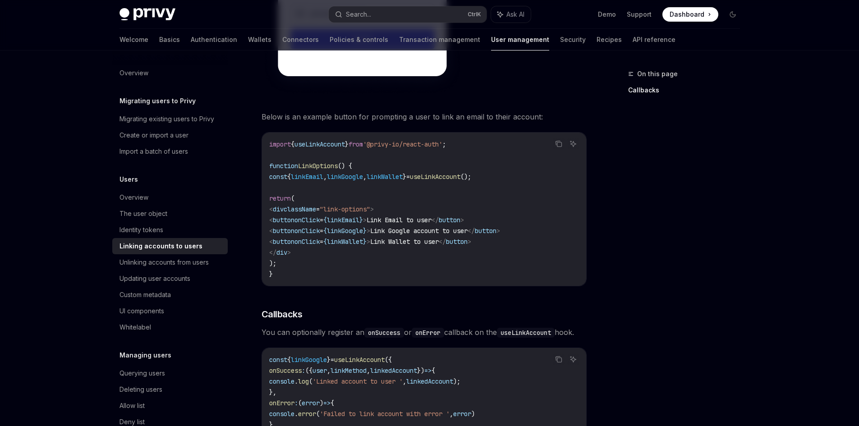
click at [363, 173] on span "linkGoogle" at bounding box center [345, 177] width 36 height 8
copy code "const { linkEmail , linkGoogle , linkWallet } = useLinkAccount ();"
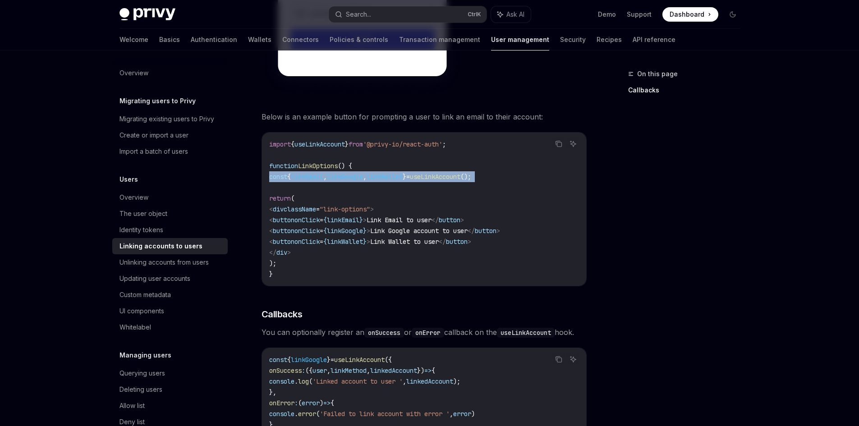
click at [363, 173] on span "linkGoogle" at bounding box center [345, 177] width 36 height 8
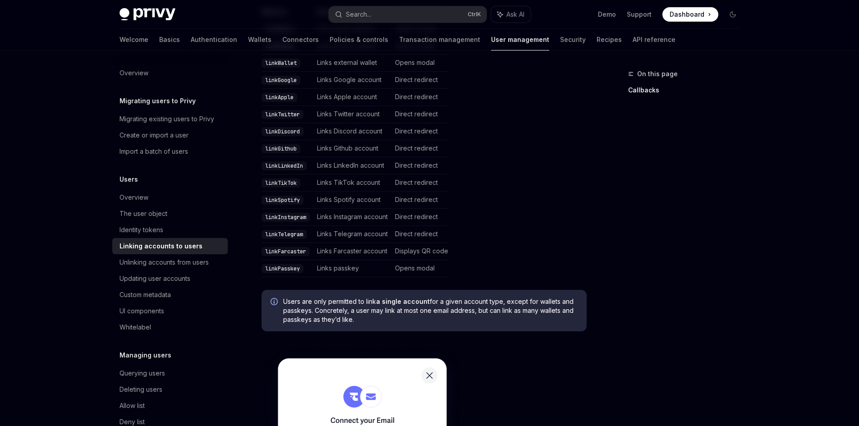
scroll to position [225, 0]
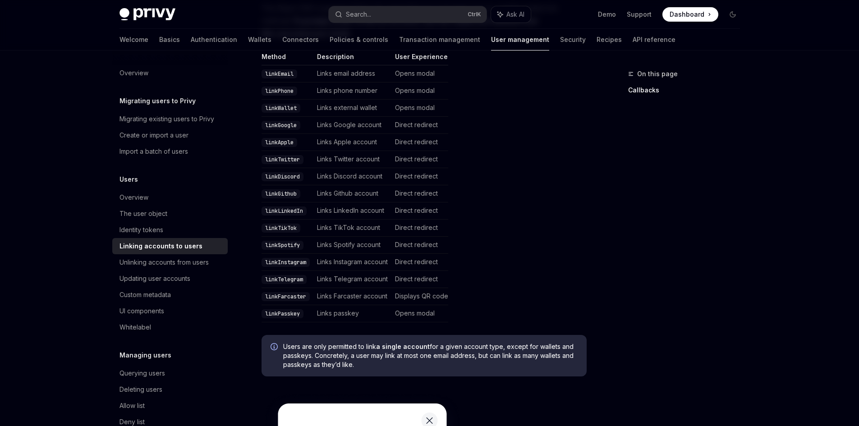
click at [290, 155] on code "linkTwitter" at bounding box center [283, 159] width 42 height 9
copy code "linkTwitter"
click at [285, 224] on code "linkTikTok" at bounding box center [281, 228] width 39 height 9
click at [286, 224] on code "linkTikTok" at bounding box center [281, 228] width 39 height 9
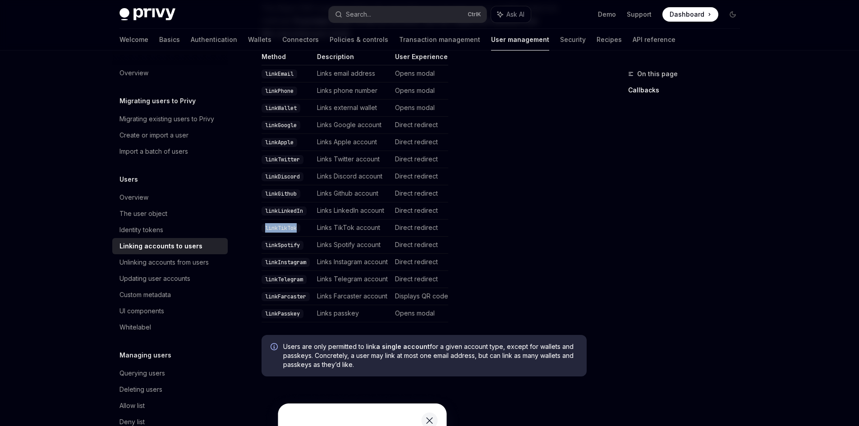
copy code "linkTikTok"
click at [283, 172] on code "linkDiscord" at bounding box center [283, 176] width 42 height 9
copy code "linkDiscord"
click at [292, 224] on code "linkTikTok" at bounding box center [281, 228] width 39 height 9
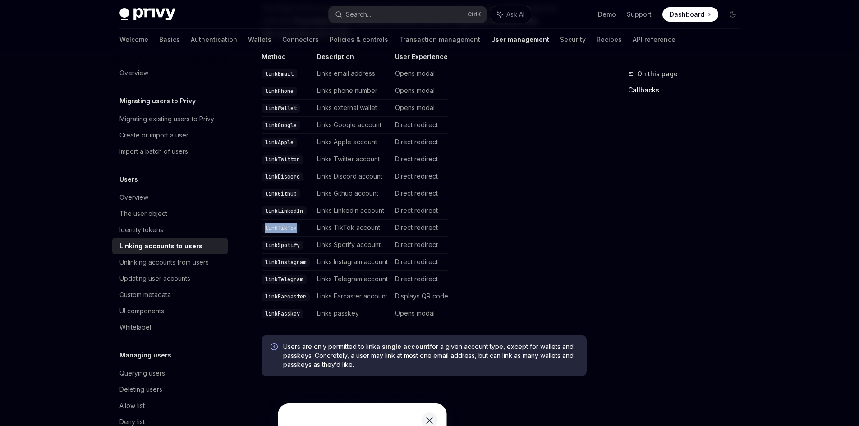
click at [292, 224] on code "linkTikTok" at bounding box center [281, 228] width 39 height 9
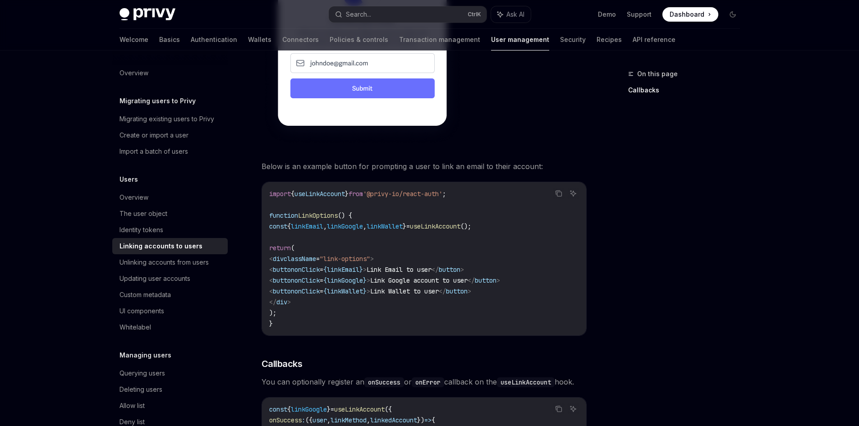
scroll to position [676, 0]
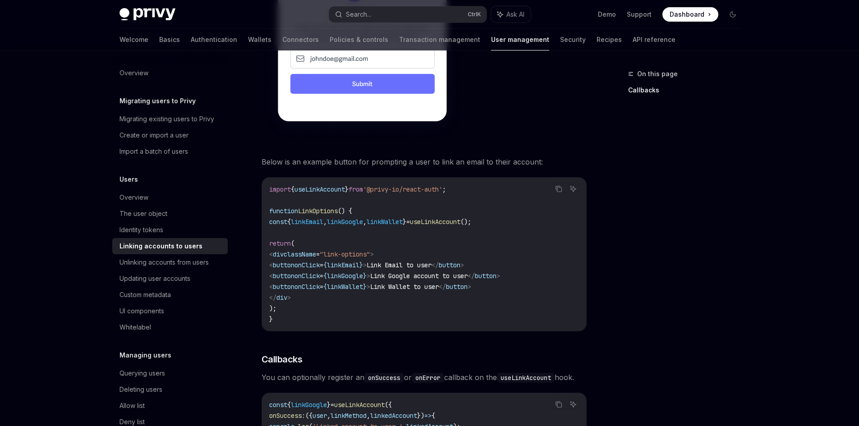
click at [323, 218] on span "linkEmail" at bounding box center [307, 222] width 32 height 8
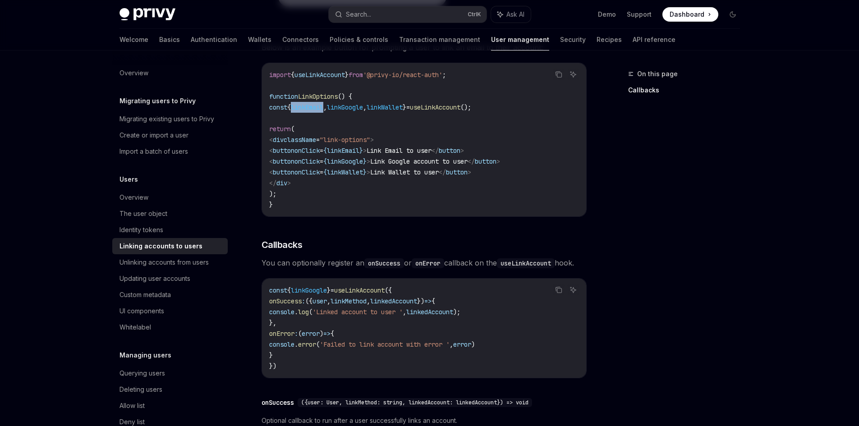
scroll to position [812, 0]
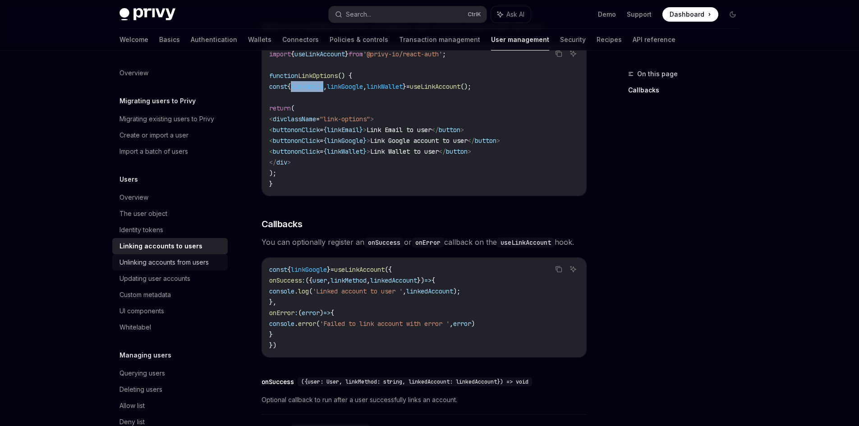
click at [149, 264] on div "Unlinking accounts from users" at bounding box center [163, 262] width 89 height 11
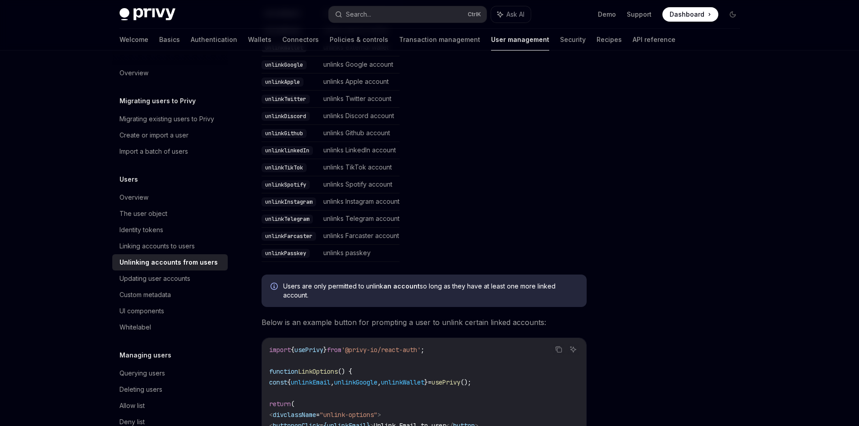
scroll to position [253, 0]
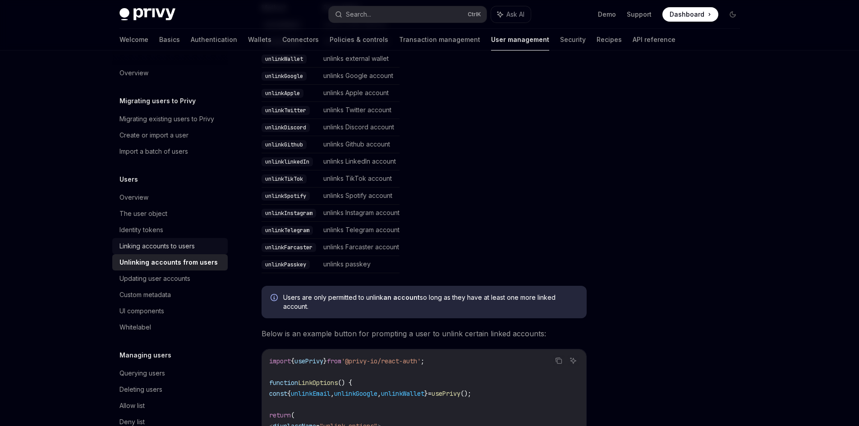
click at [161, 246] on div "Linking accounts to users" at bounding box center [156, 246] width 75 height 11
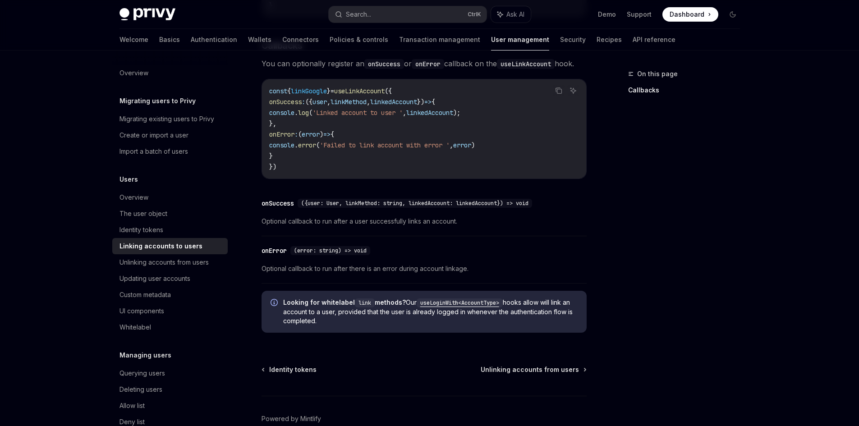
scroll to position [1038, 0]
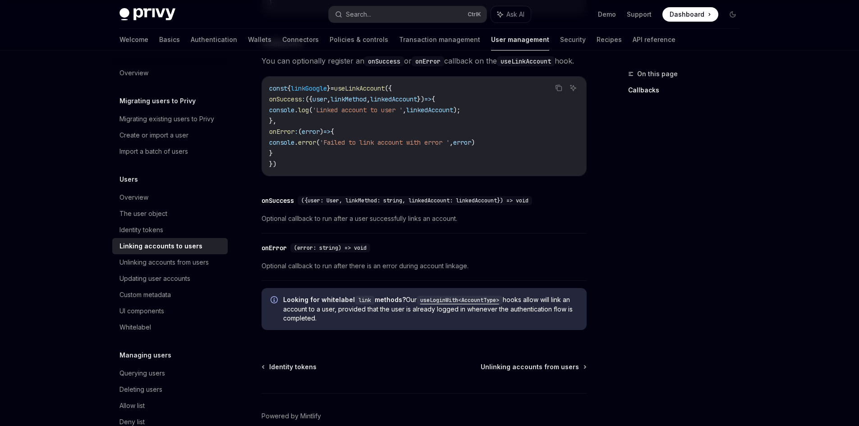
click at [273, 249] on div "onError" at bounding box center [274, 248] width 25 height 9
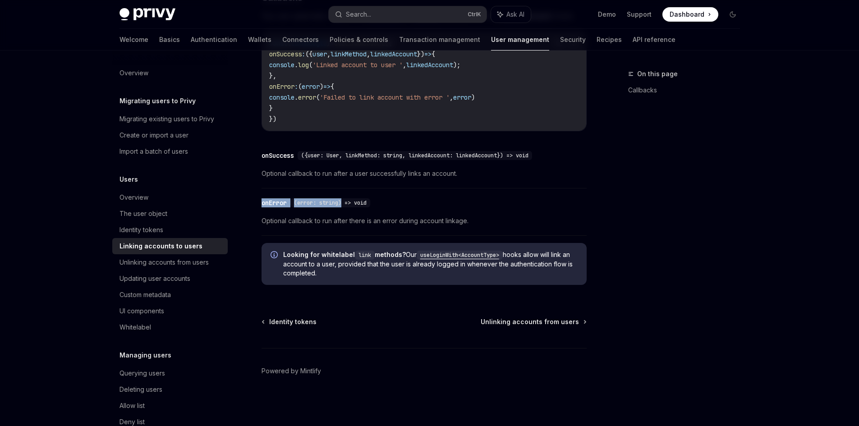
drag, startPoint x: 253, startPoint y: 202, endPoint x: 345, endPoint y: 201, distance: 91.5
copy div "onError (error: string)"
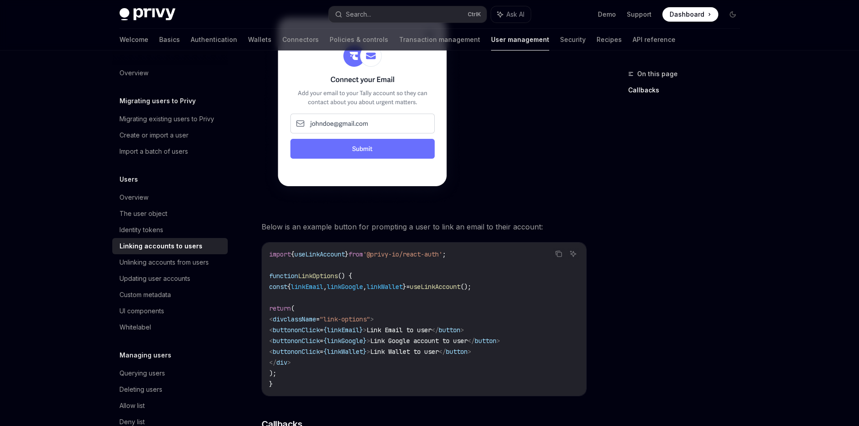
scroll to position [542, 0]
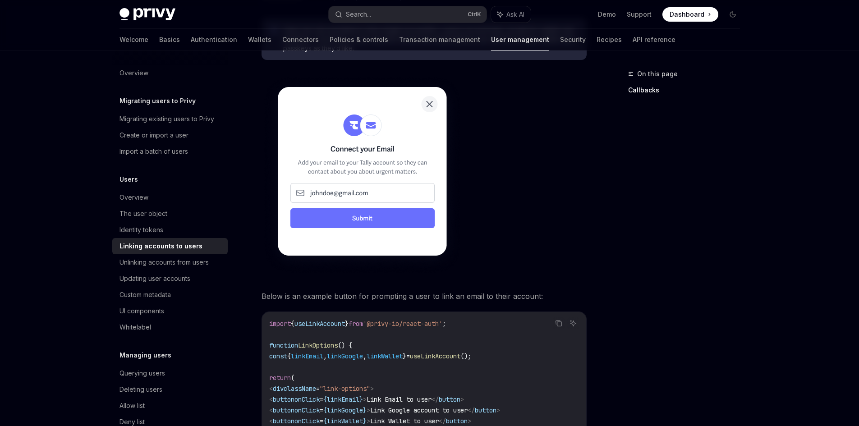
click at [403, 352] on span "linkWallet" at bounding box center [385, 356] width 36 height 8
copy span "linkWallet"
click at [159, 266] on div "Unlinking accounts from users" at bounding box center [163, 262] width 89 height 11
type textarea "*"
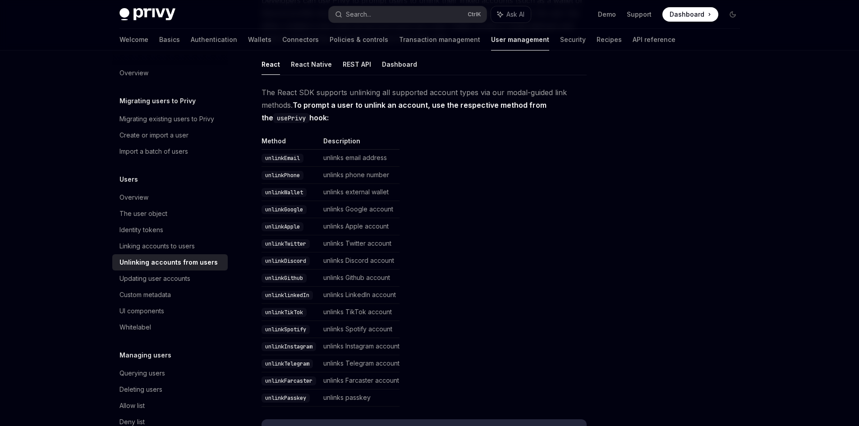
scroll to position [135, 0]
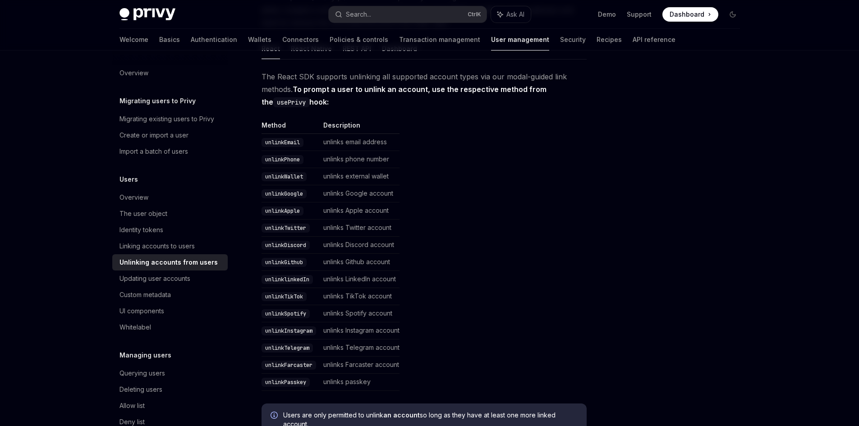
click at [291, 294] on code "unlinkTikTok" at bounding box center [284, 296] width 45 height 9
click at [292, 294] on code "unlinkTikTok" at bounding box center [284, 296] width 45 height 9
copy code "unlinkTikTok"
click at [273, 299] on code "unlinkTikTok" at bounding box center [284, 296] width 45 height 9
drag, startPoint x: 263, startPoint y: 295, endPoint x: 307, endPoint y: 295, distance: 43.3
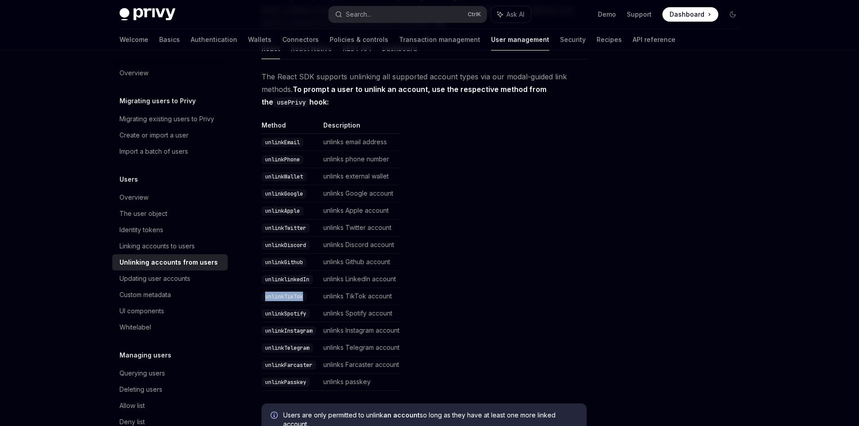
click at [307, 295] on code "unlinkTikTok" at bounding box center [284, 296] width 45 height 9
copy code "unlinkTikTok"
click at [289, 248] on code "unlinkDiscord" at bounding box center [286, 245] width 48 height 9
